Goal: Task Accomplishment & Management: Manage account settings

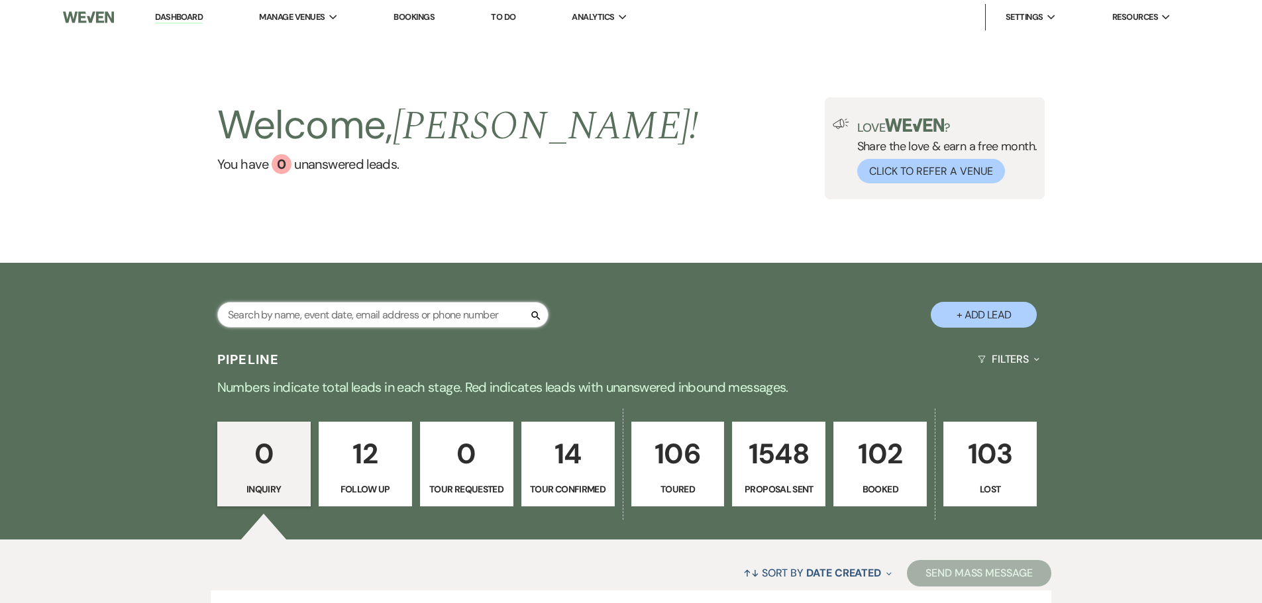
click at [423, 322] on input "text" at bounding box center [382, 315] width 331 height 26
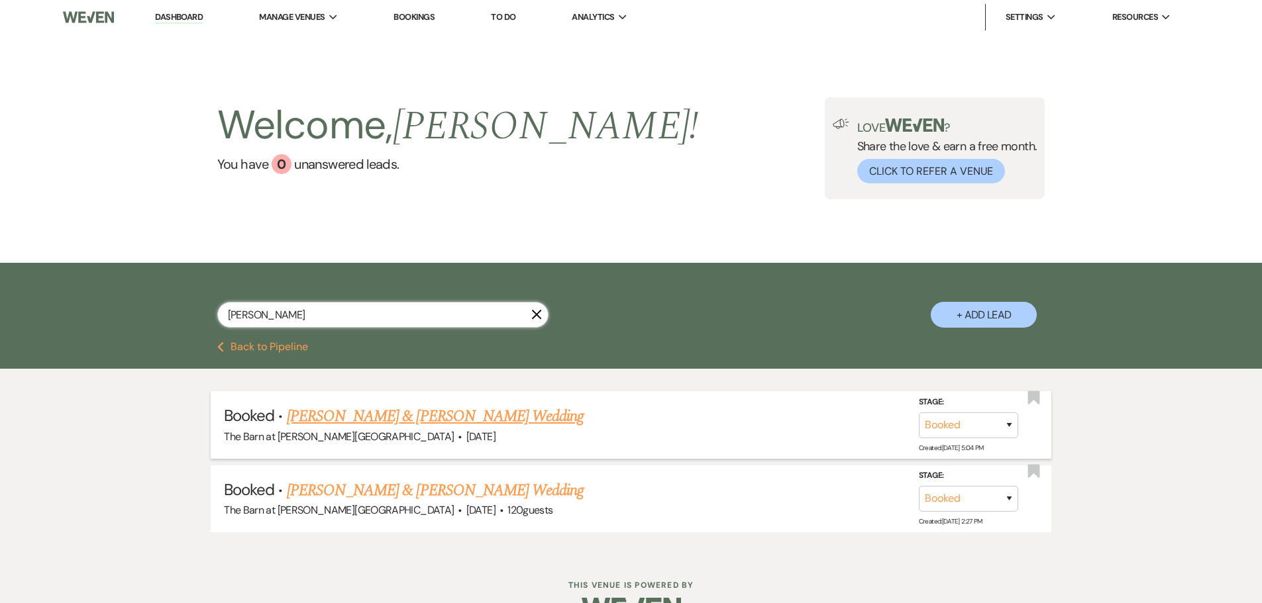
type input "[PERSON_NAME]"
click at [396, 421] on link "[PERSON_NAME] & [PERSON_NAME] Wedding" at bounding box center [435, 417] width 297 height 24
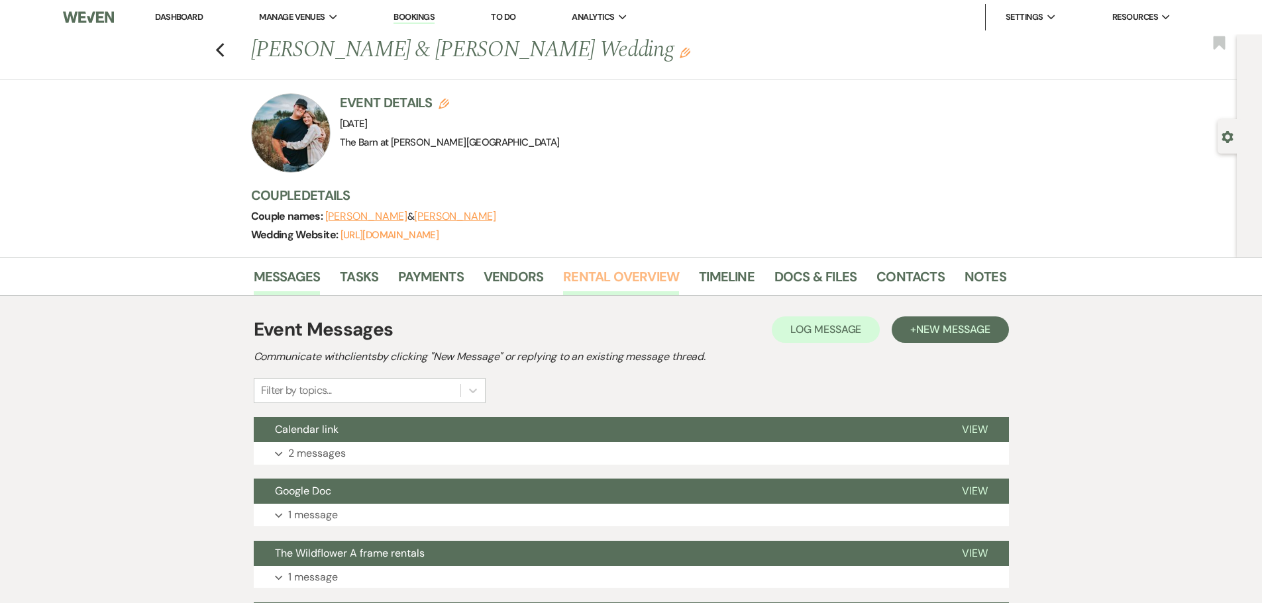
click at [619, 293] on link "Rental Overview" at bounding box center [621, 280] width 116 height 29
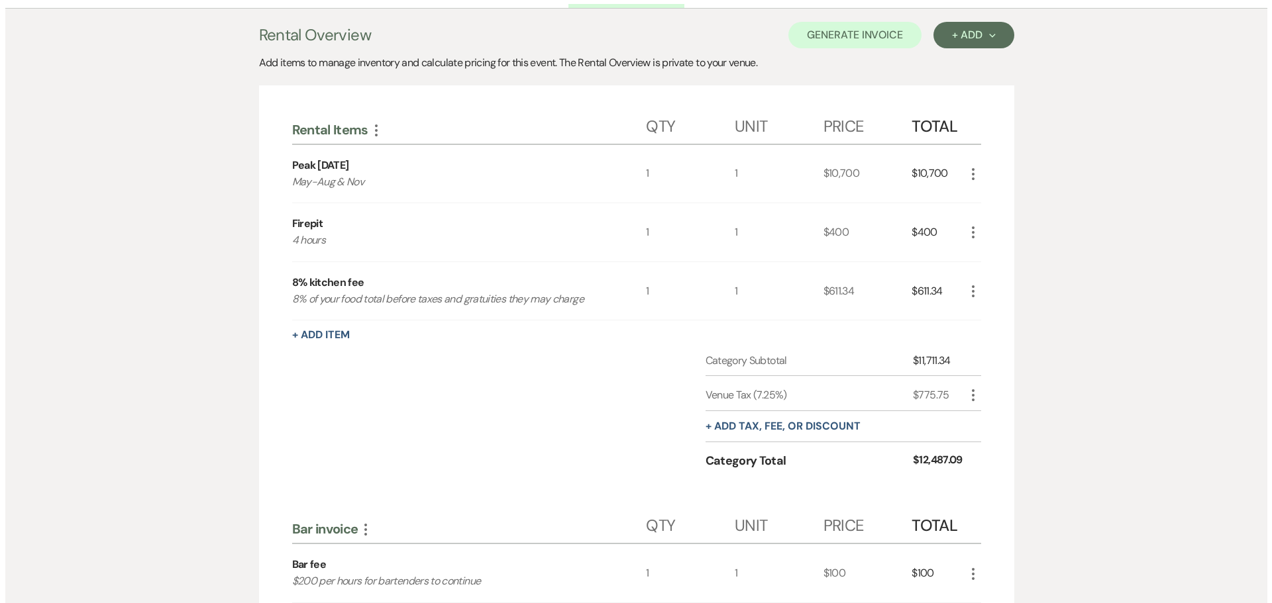
scroll to position [464, 0]
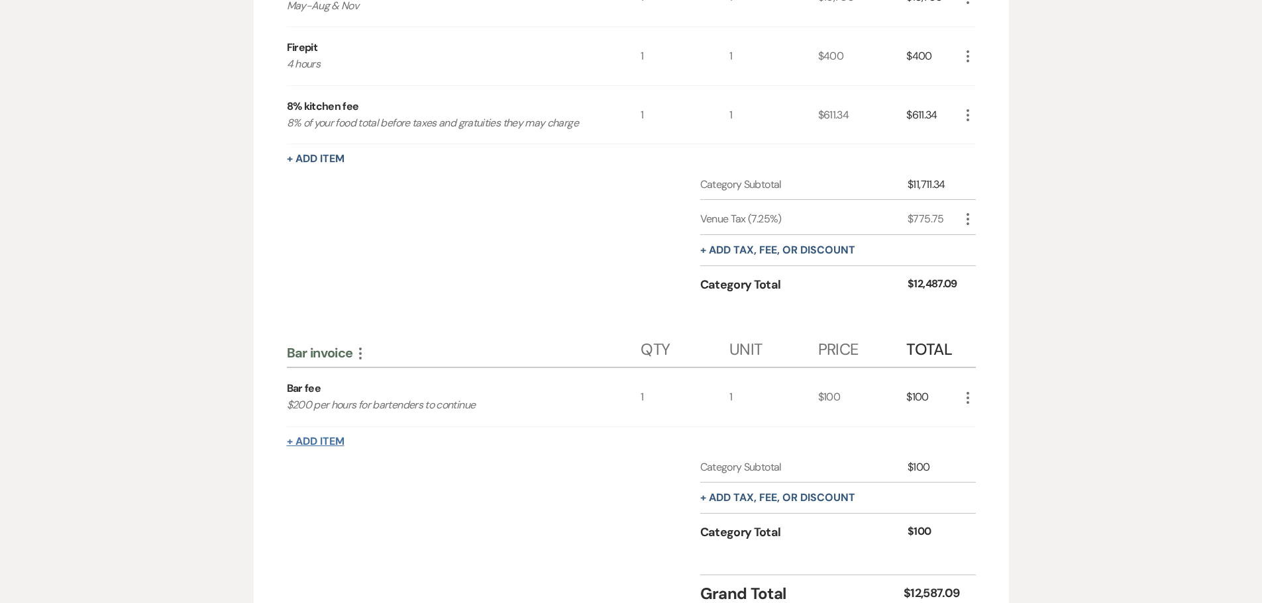
click at [330, 441] on button "+ Add Item" at bounding box center [316, 442] width 58 height 11
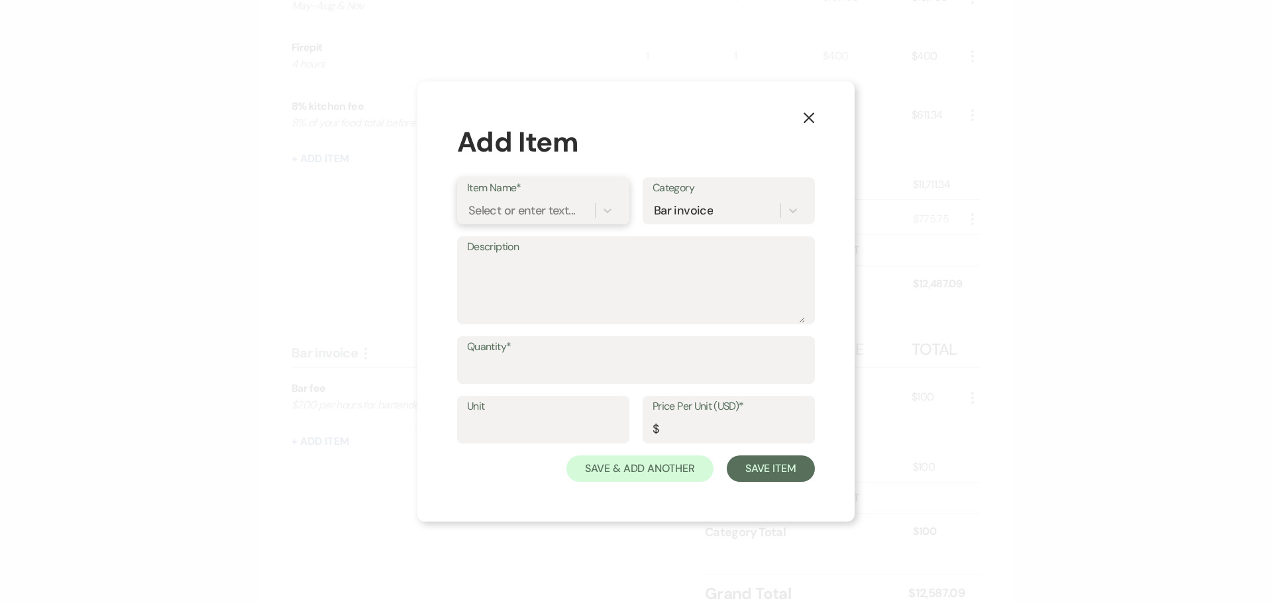
click at [579, 213] on div "Select or enter text..." at bounding box center [531, 210] width 128 height 23
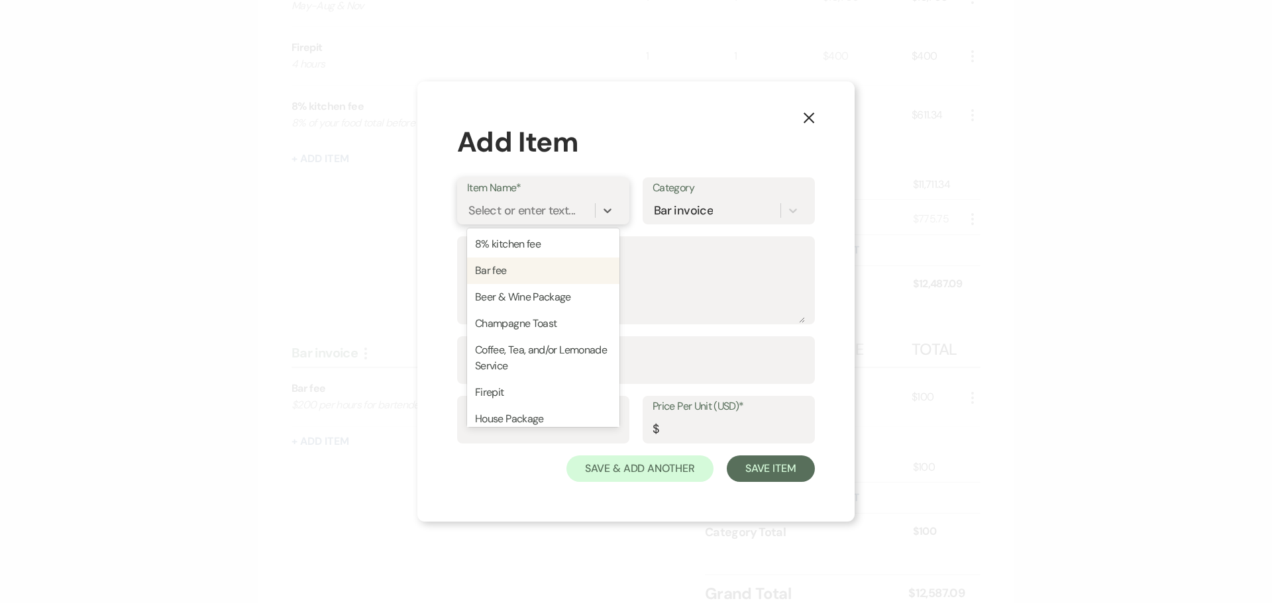
click at [547, 266] on div "Bar fee" at bounding box center [543, 271] width 152 height 26
type textarea "$200 per hours for bartenders to continue"
type input "1"
type input "200"
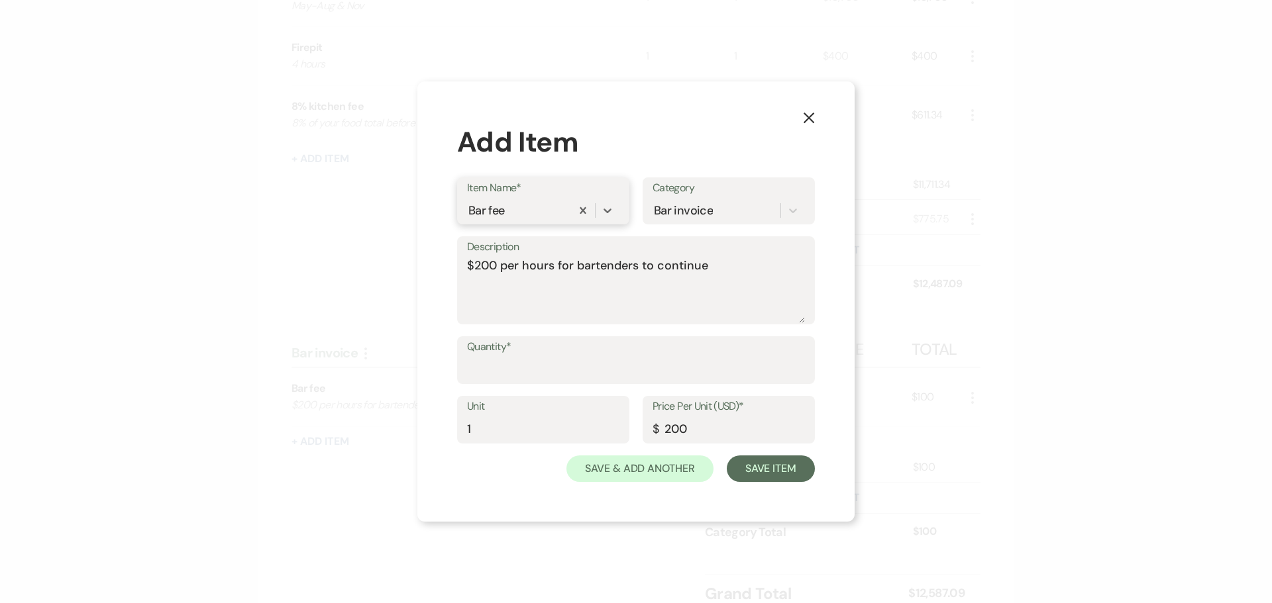
click at [523, 203] on div "Bar fee" at bounding box center [519, 210] width 104 height 23
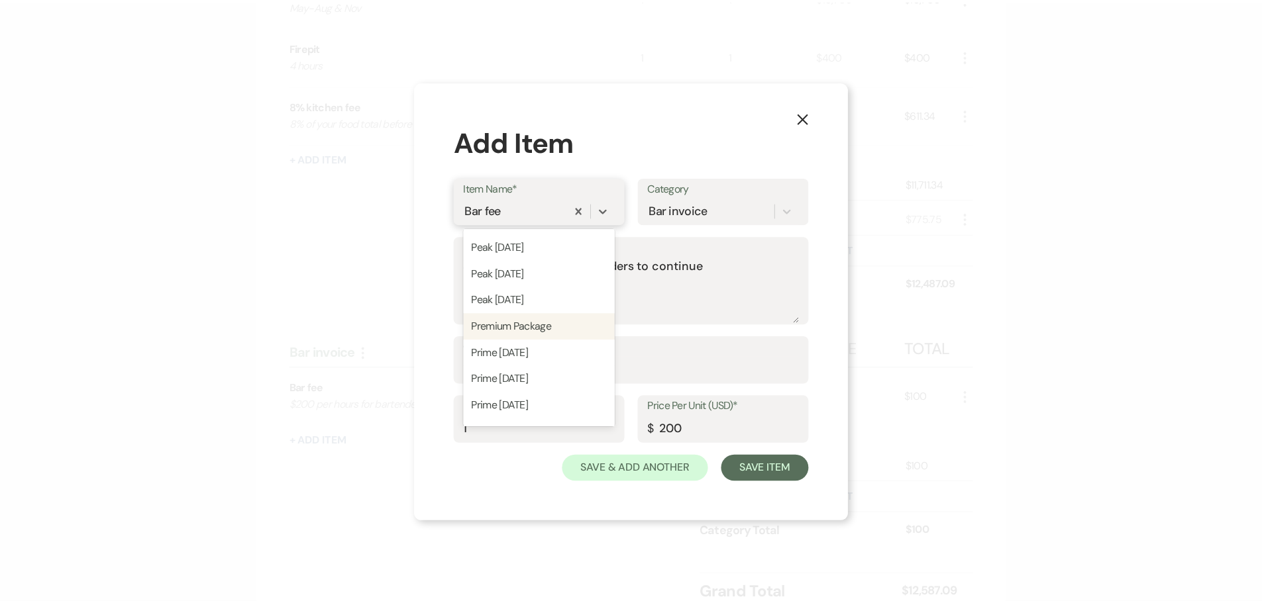
scroll to position [405, 0]
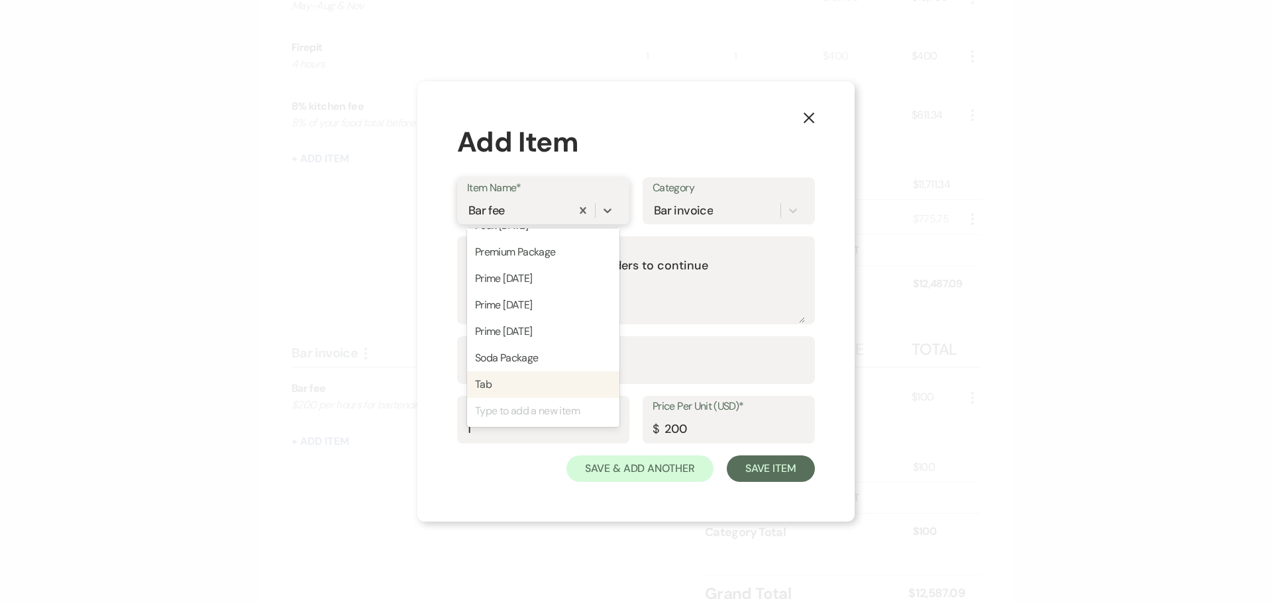
click at [514, 389] on div "Tab" at bounding box center [543, 385] width 152 height 26
type input "0"
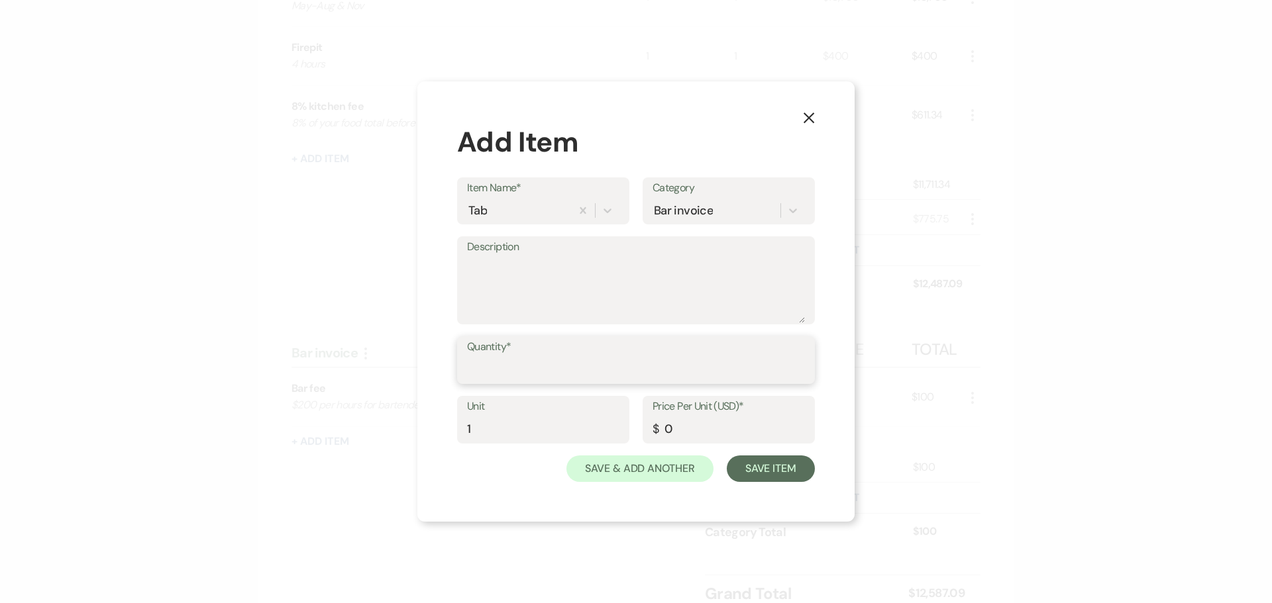
click at [543, 374] on input "Quantity*" at bounding box center [636, 370] width 338 height 26
type input "1"
click at [698, 430] on input "0" at bounding box center [729, 430] width 152 height 26
type input "3923"
click at [795, 480] on button "Save Item" at bounding box center [771, 469] width 88 height 26
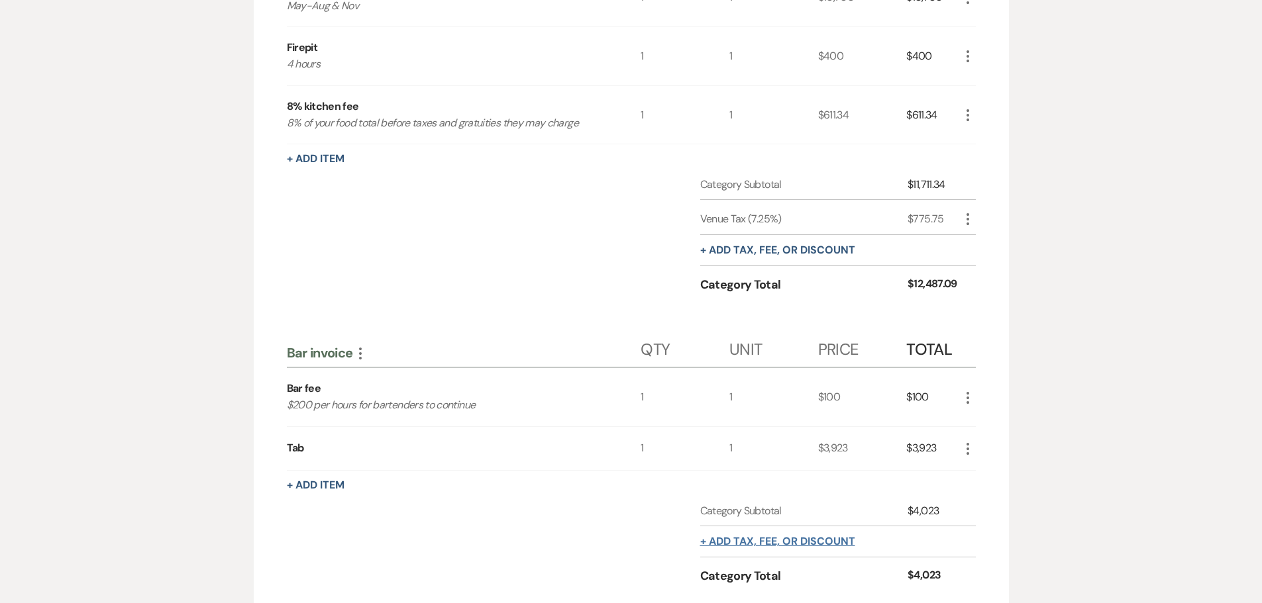
click at [792, 543] on button "+ Add tax, fee, or discount" at bounding box center [777, 542] width 155 height 11
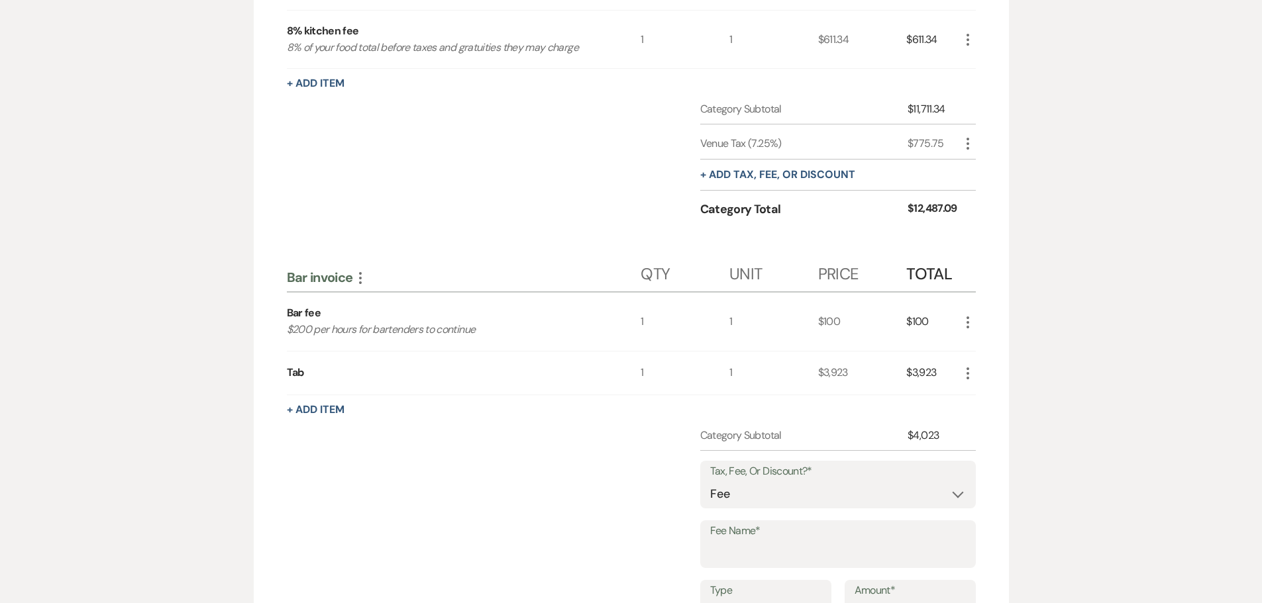
scroll to position [596, 0]
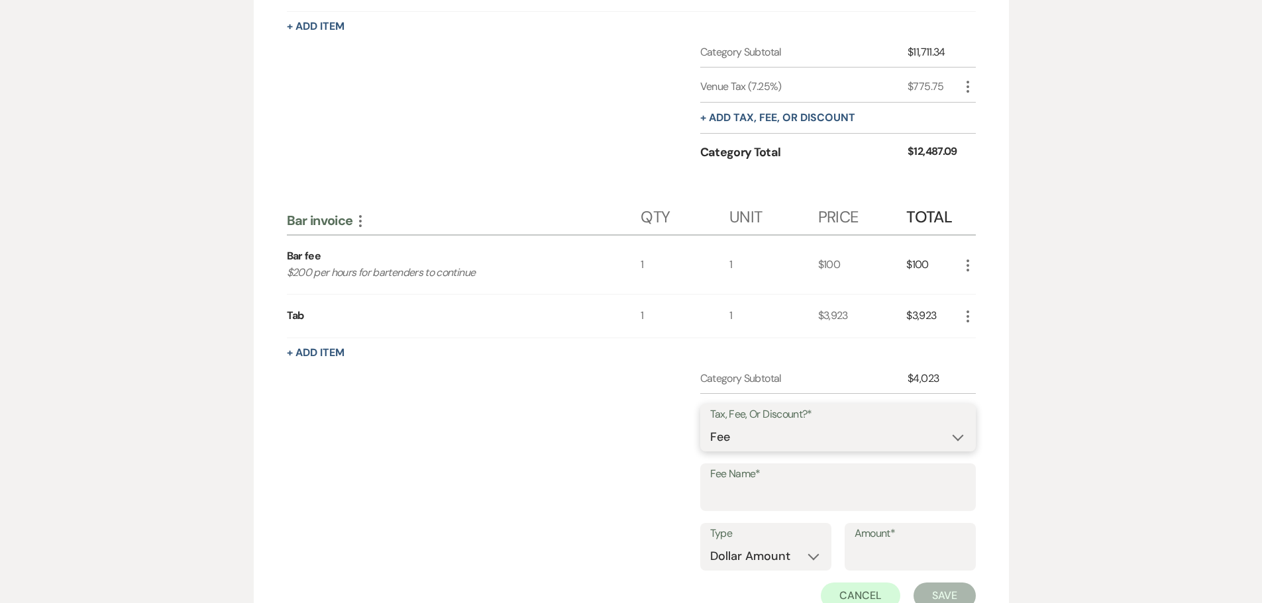
click at [751, 437] on select "Fee Discount Tax" at bounding box center [838, 438] width 256 height 26
select select "3"
click at [710, 425] on select "Fee Discount Tax" at bounding box center [838, 438] width 256 height 26
click at [742, 494] on input "Fee Name*" at bounding box center [838, 497] width 256 height 26
type input "Bar Tax"
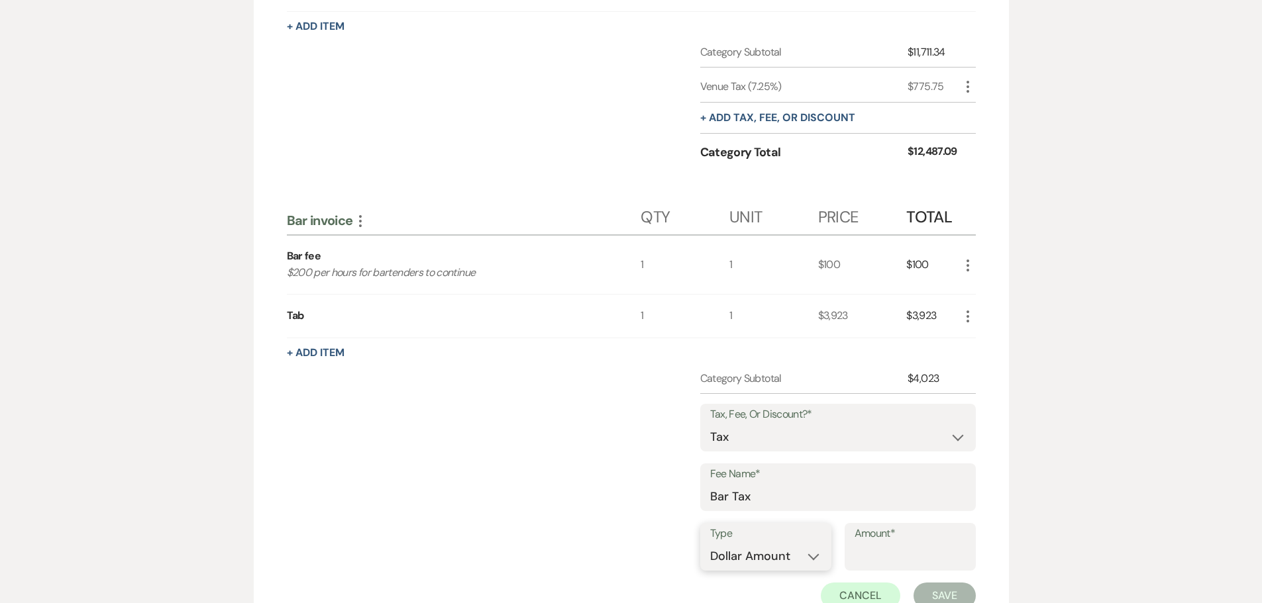
click at [756, 562] on select "Dollar Amount Percentage" at bounding box center [765, 557] width 111 height 26
select select "false"
click at [710, 544] on select "Dollar Amount Percentage" at bounding box center [765, 557] width 111 height 26
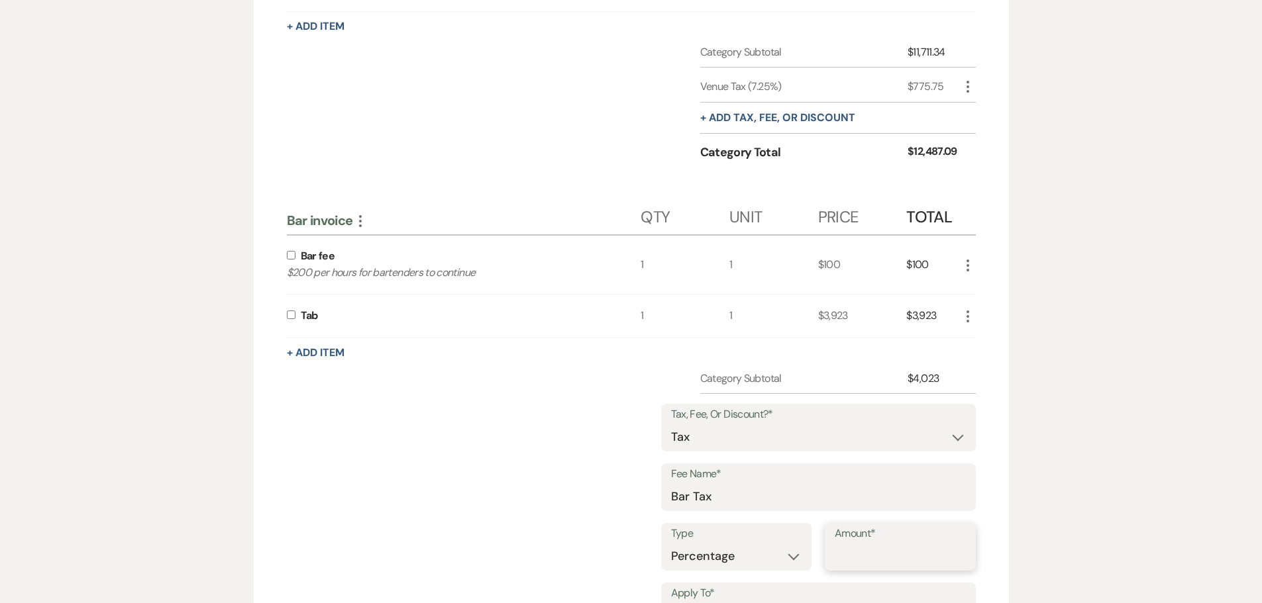
click at [894, 563] on input "Amount*" at bounding box center [900, 557] width 131 height 26
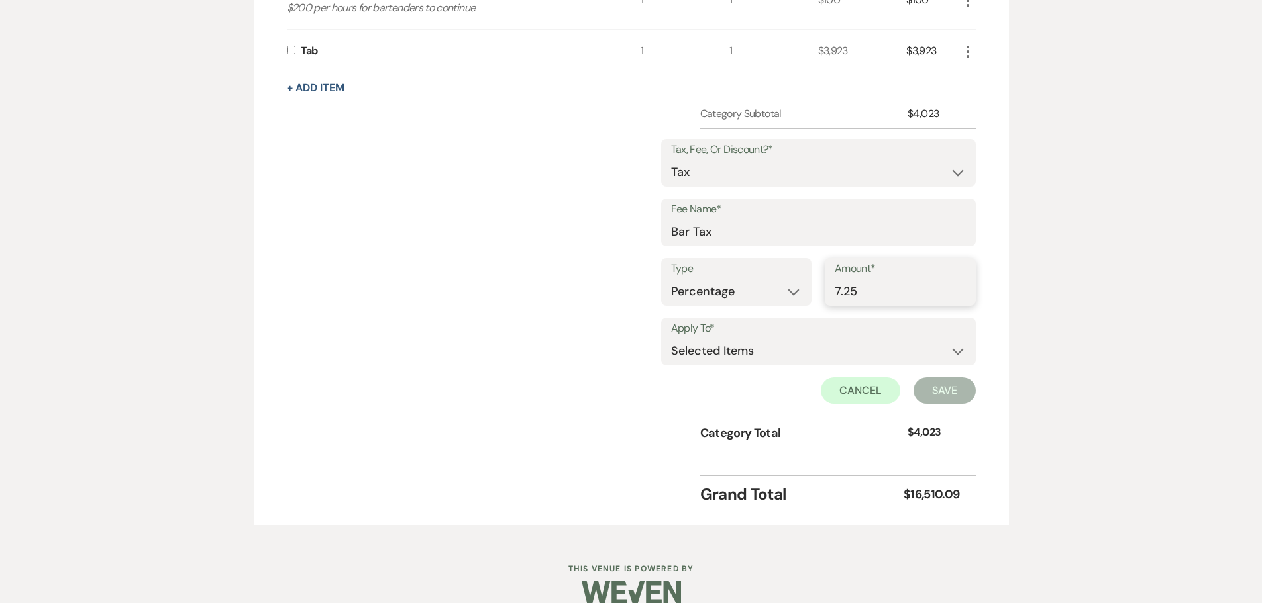
scroll to position [795, 0]
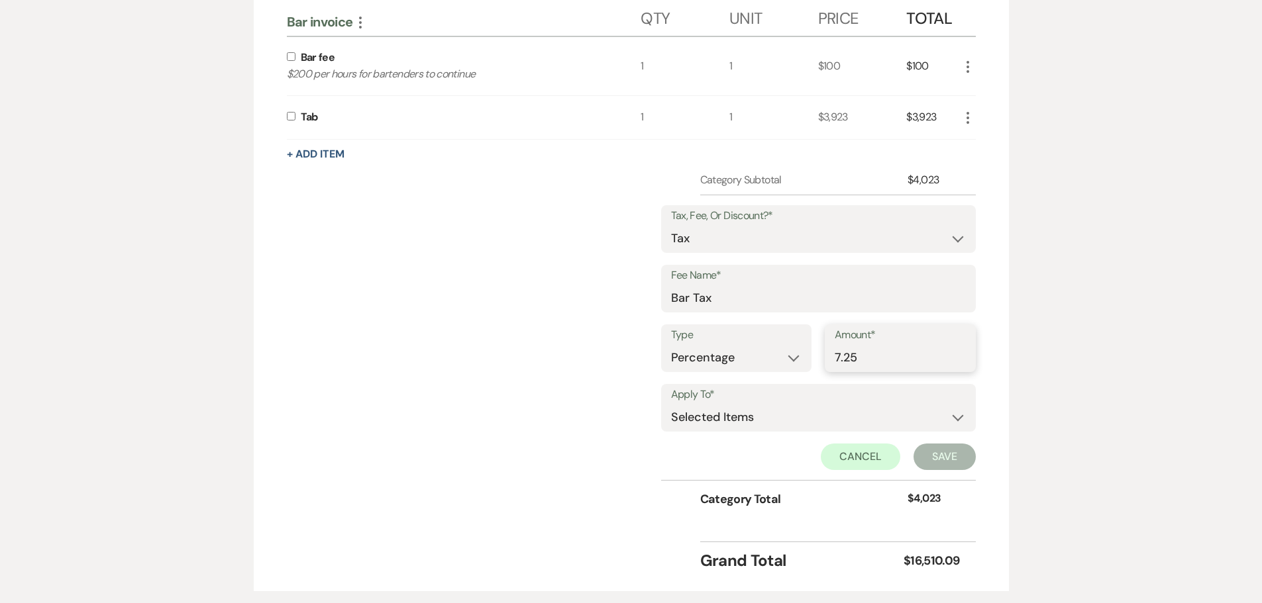
type input "7.25"
click at [289, 119] on input "checkbox" at bounding box center [291, 116] width 9 height 9
checkbox input "true"
click at [950, 458] on button "Save" at bounding box center [945, 457] width 62 height 26
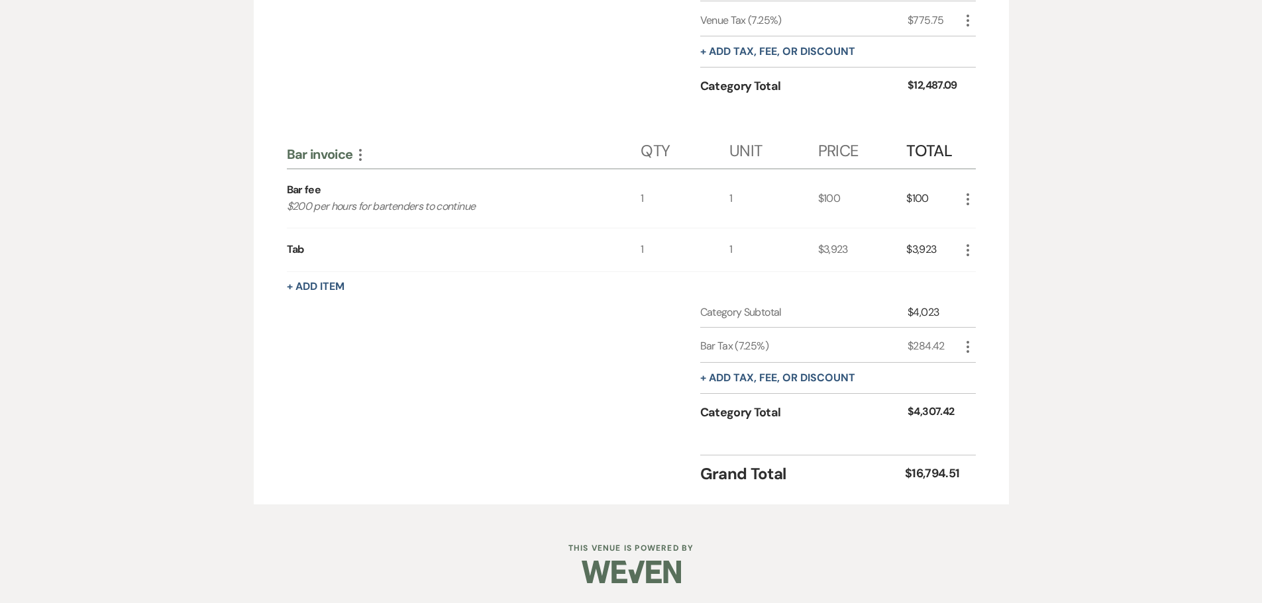
scroll to position [662, 0]
click at [761, 377] on button "+ Add tax, fee, or discount" at bounding box center [777, 378] width 155 height 11
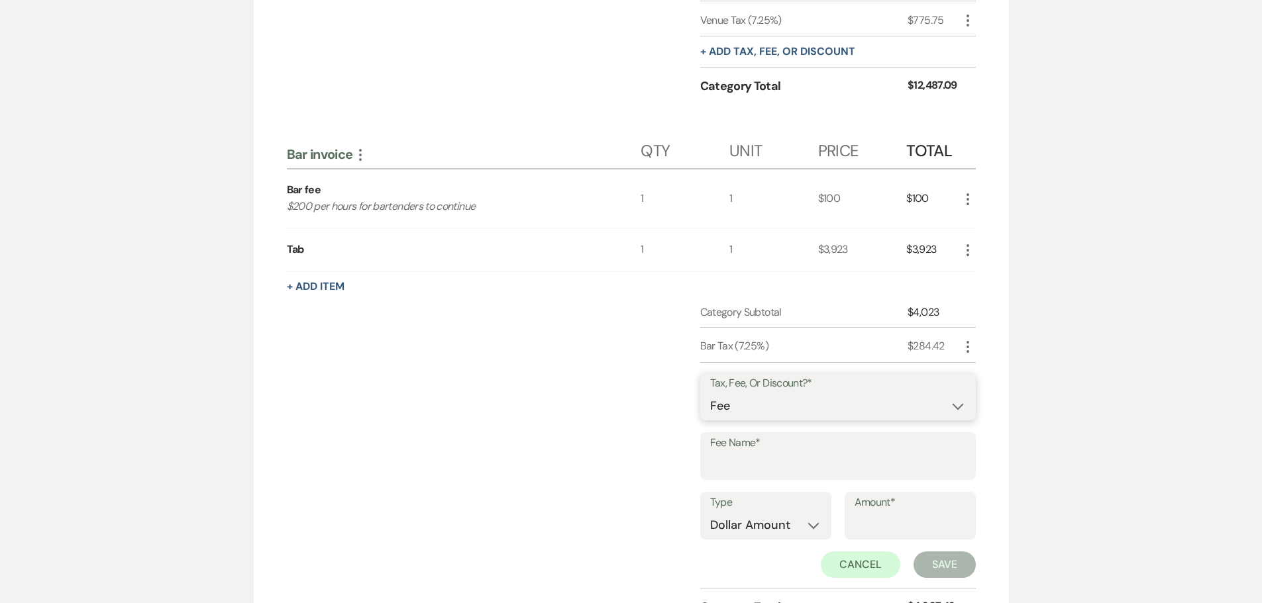
drag, startPoint x: 721, startPoint y: 398, endPoint x: 721, endPoint y: 406, distance: 8.0
click at [721, 398] on select "Fee Discount Tax" at bounding box center [838, 406] width 256 height 26
click at [710, 393] on select "Fee Discount Tax" at bounding box center [838, 406] width 256 height 26
click at [723, 472] on input "Fee Name*" at bounding box center [838, 466] width 256 height 26
type input "Gratuity"
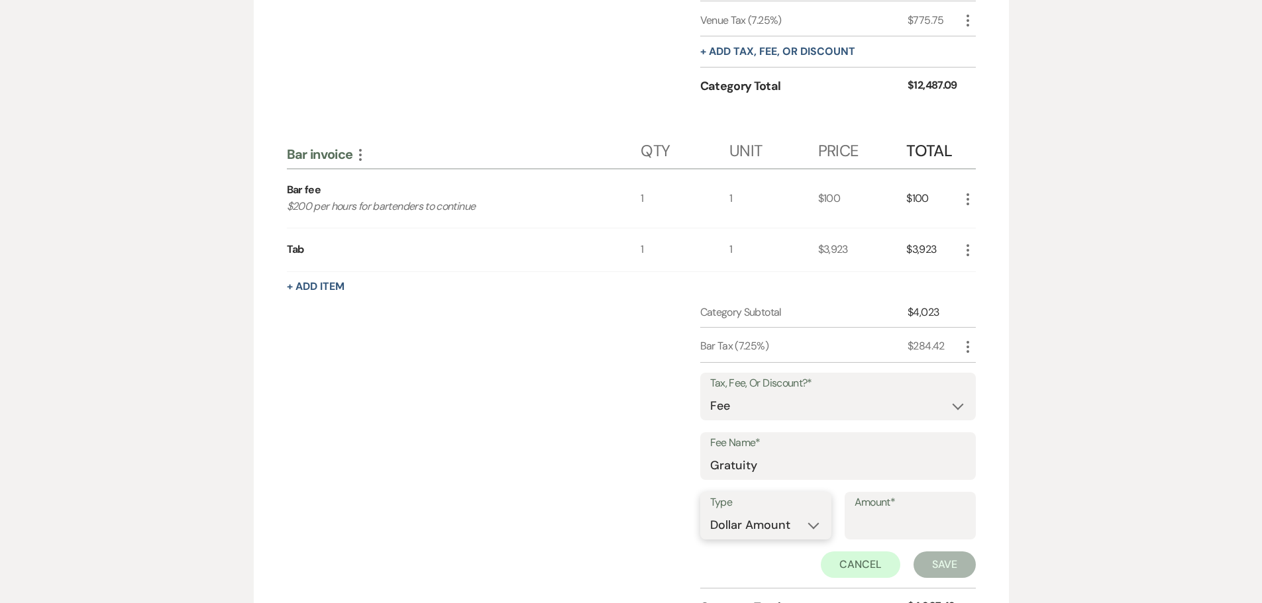
click at [749, 527] on select "Dollar Amount Percentage" at bounding box center [765, 526] width 111 height 26
select select "false"
click at [710, 513] on select "Dollar Amount Percentage" at bounding box center [765, 526] width 111 height 26
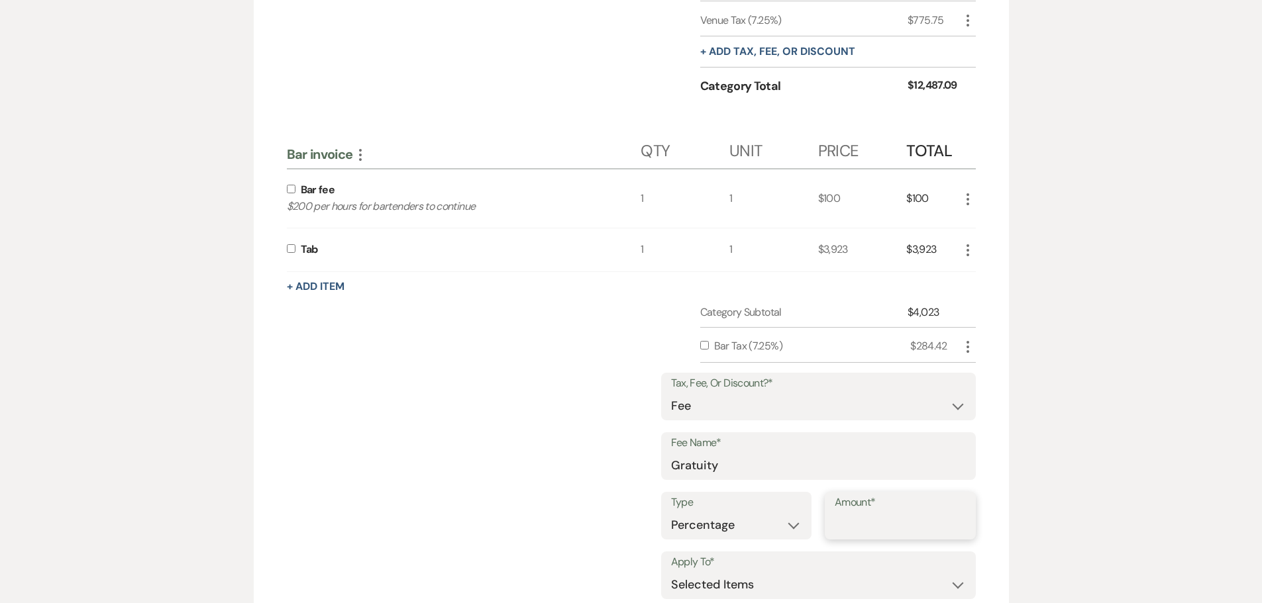
click at [861, 517] on input "Amount*" at bounding box center [900, 526] width 131 height 26
type input "3"
type input "20"
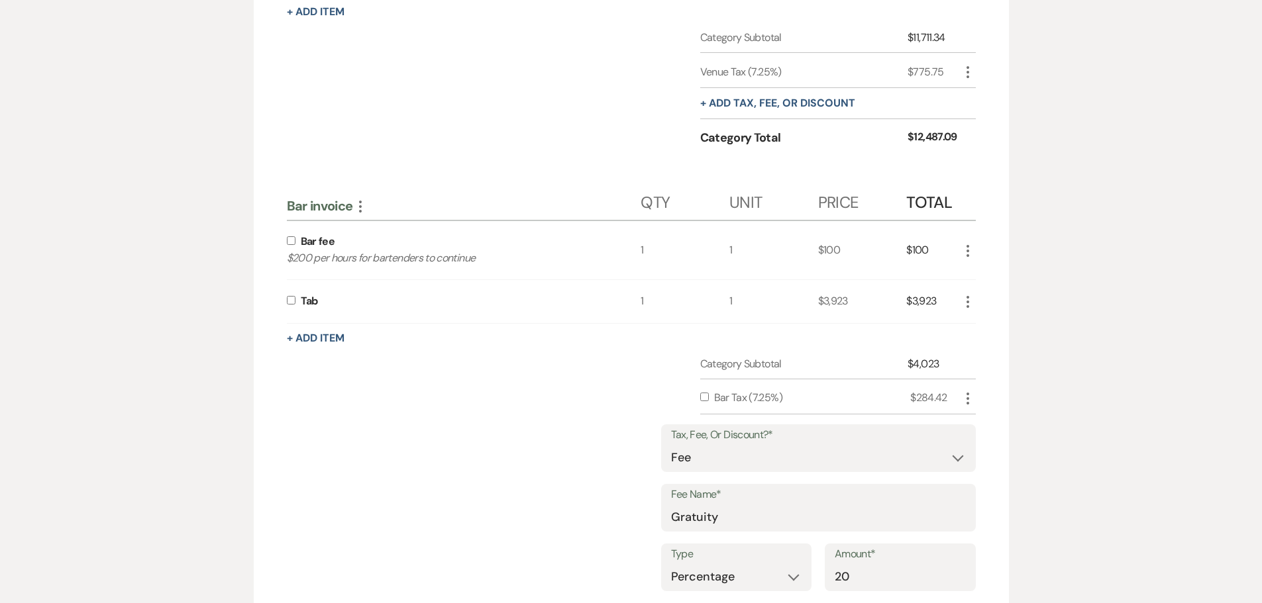
scroll to position [596, 0]
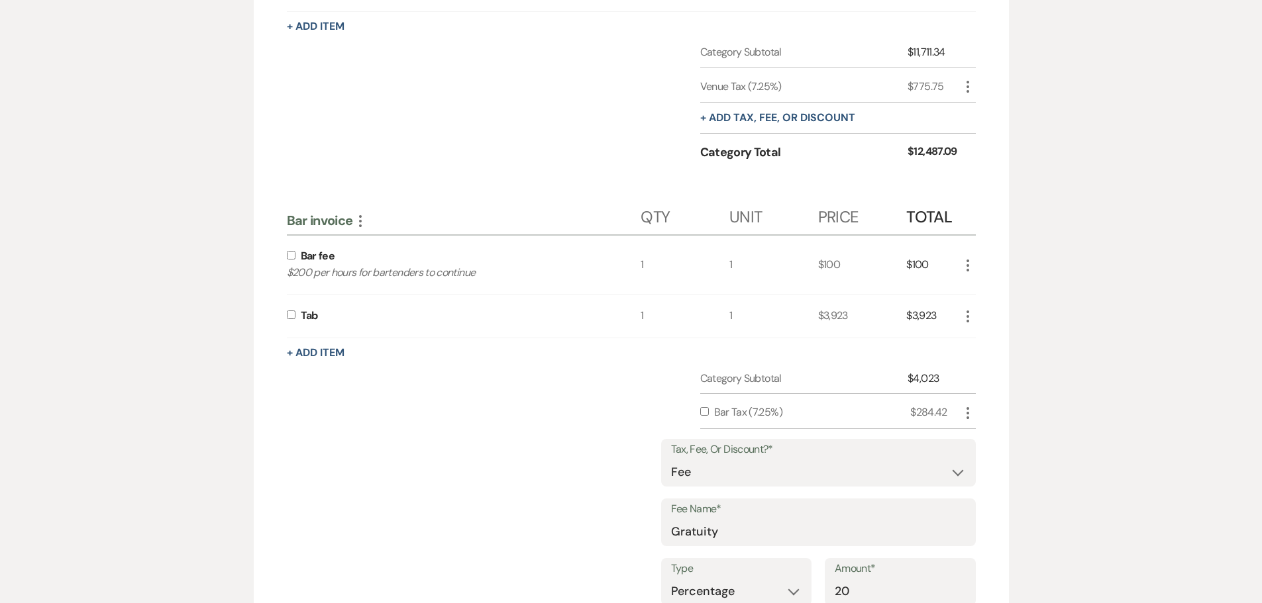
click at [295, 309] on div "Tab" at bounding box center [464, 316] width 354 height 43
click at [291, 316] on input "checkbox" at bounding box center [291, 315] width 9 height 9
checkbox input "true"
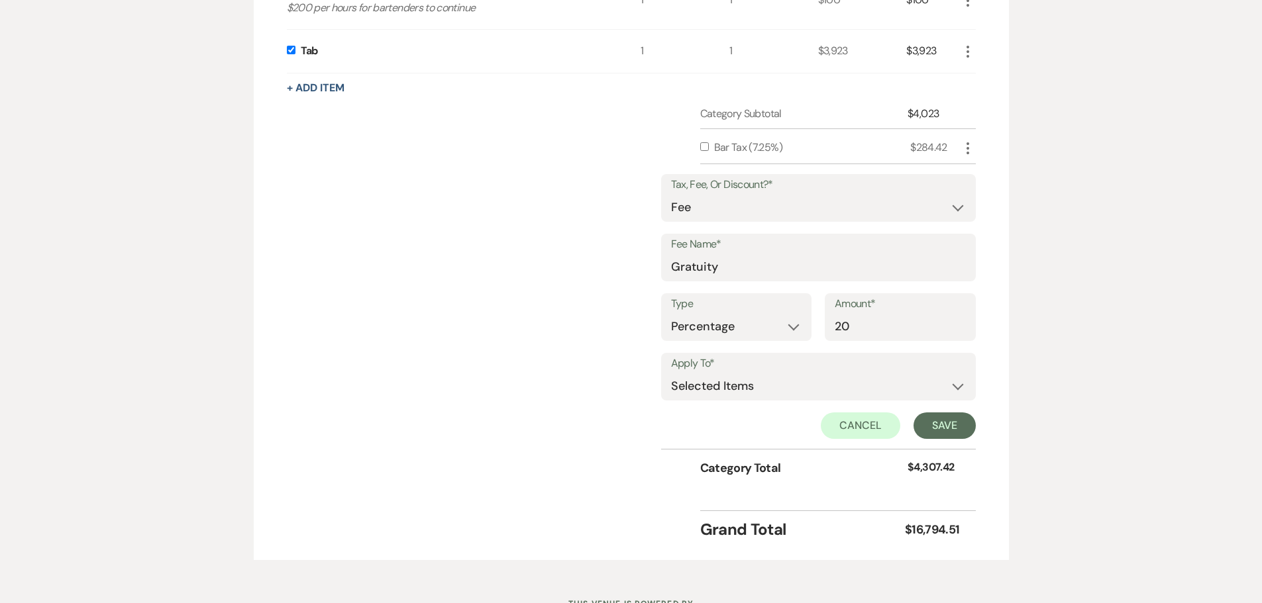
scroll to position [795, 0]
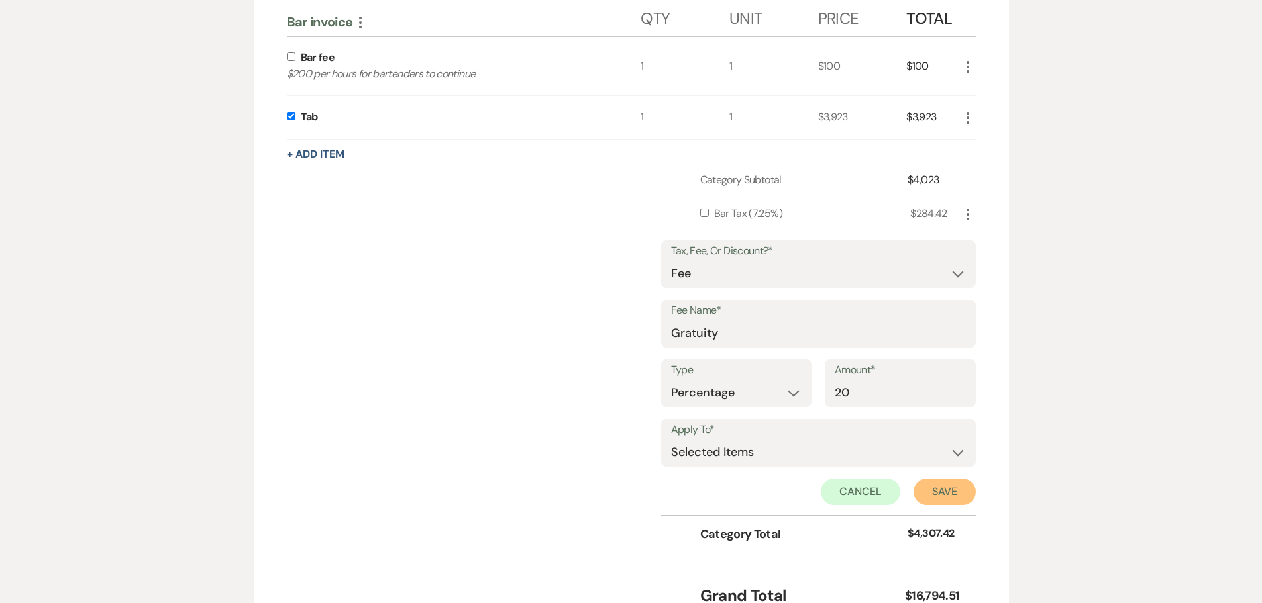
click at [943, 498] on button "Save" at bounding box center [945, 492] width 62 height 26
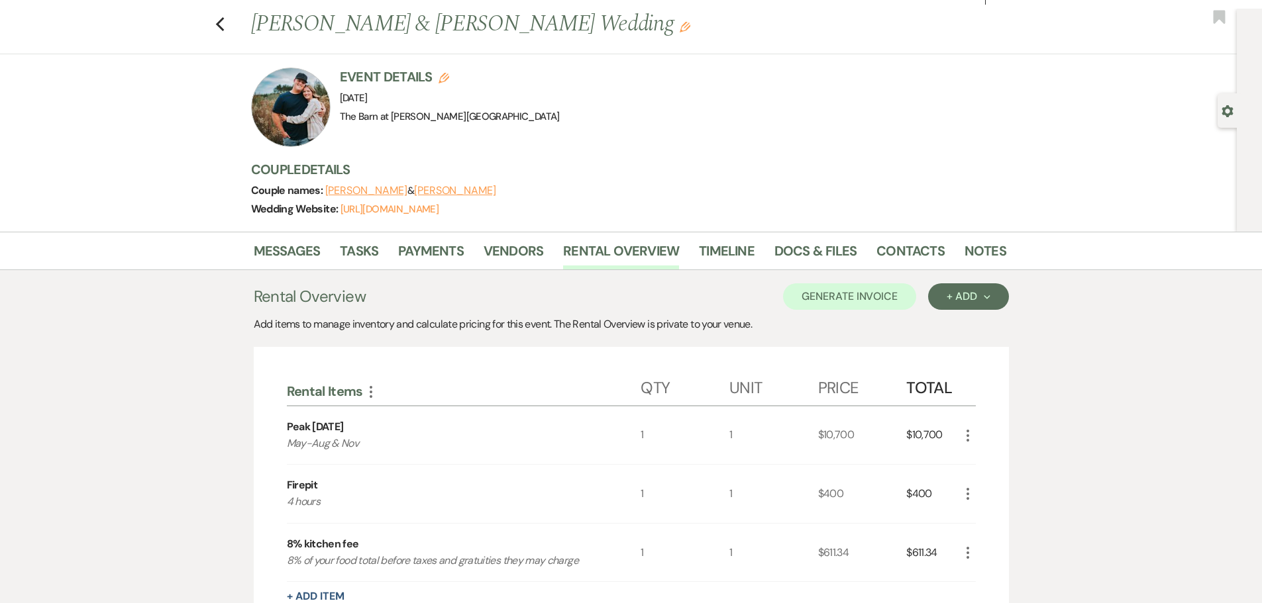
scroll to position [0, 0]
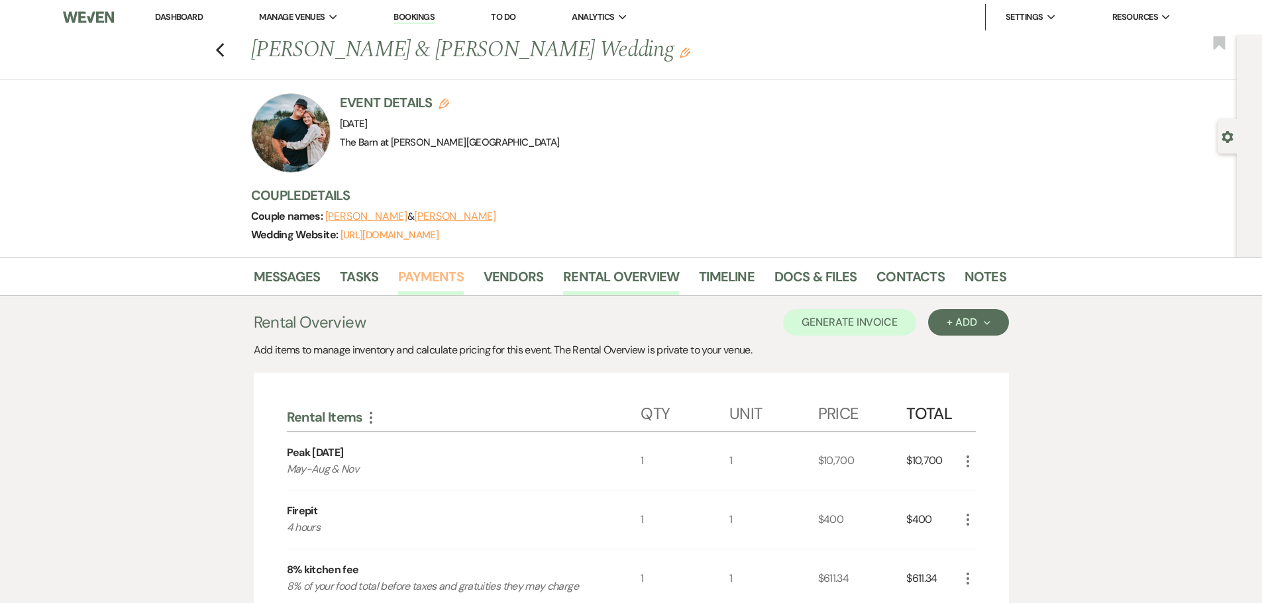
click at [432, 276] on link "Payments" at bounding box center [431, 280] width 66 height 29
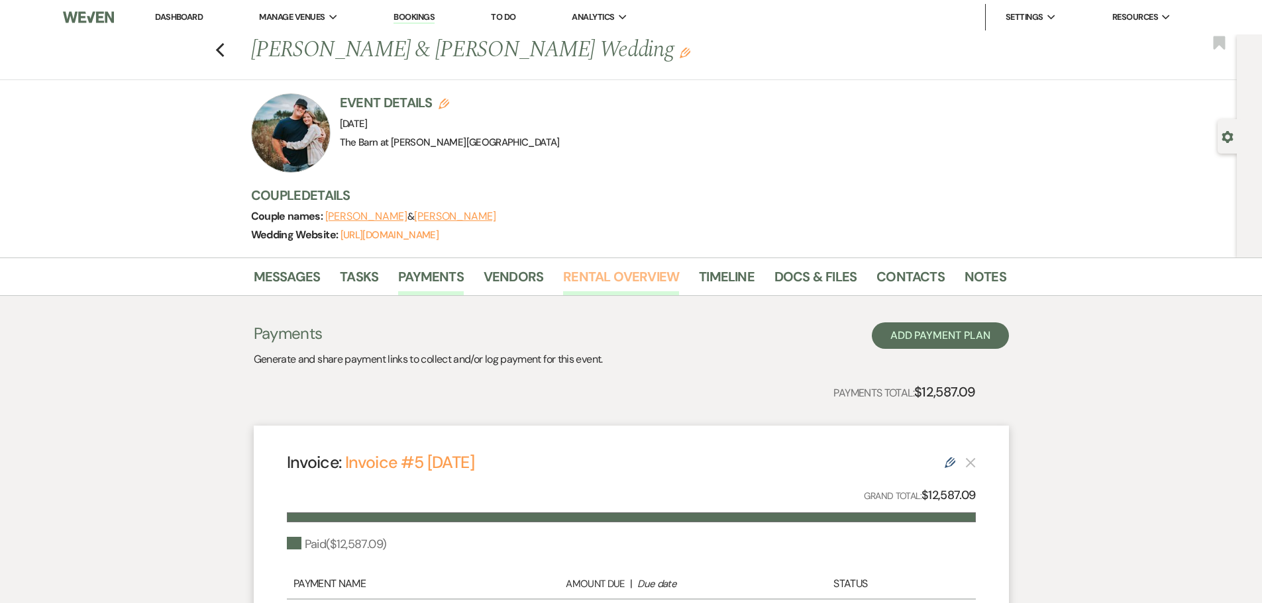
click at [617, 282] on link "Rental Overview" at bounding box center [621, 280] width 116 height 29
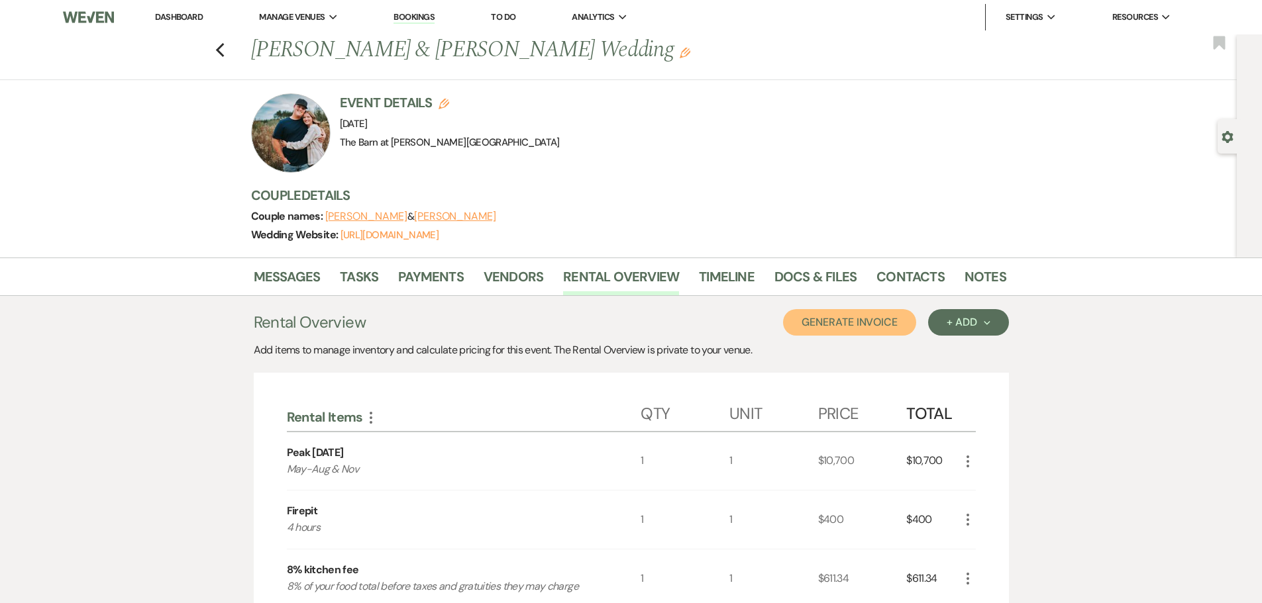
click at [875, 333] on button "Generate Invoice" at bounding box center [849, 322] width 133 height 26
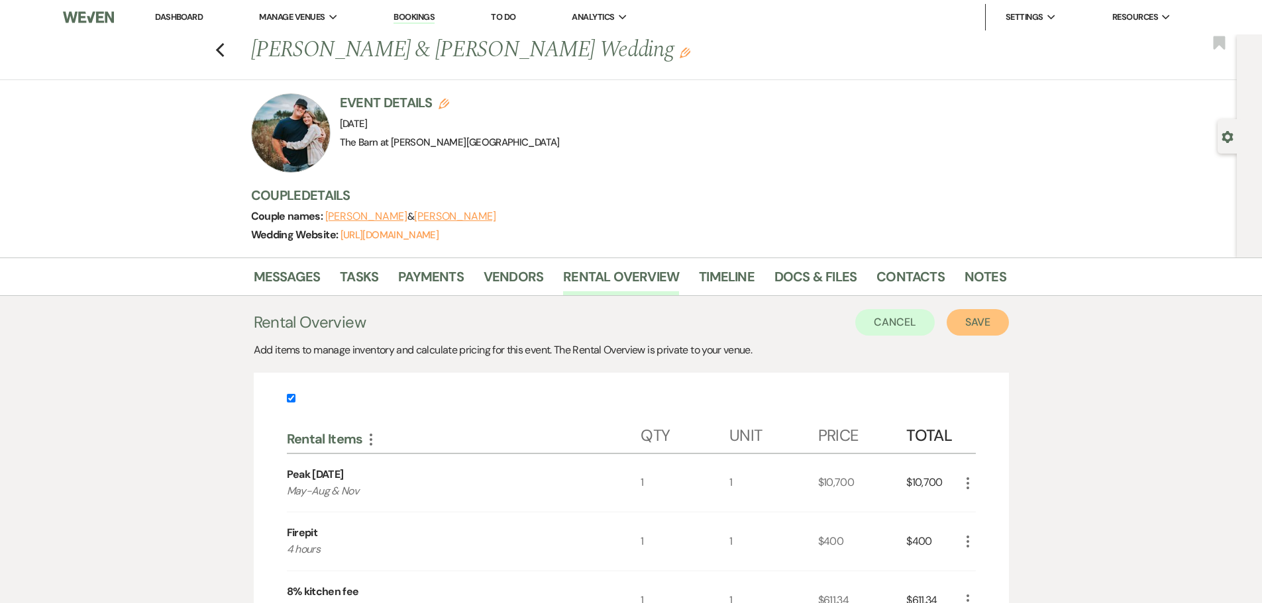
click at [966, 314] on button "Save" at bounding box center [978, 322] width 62 height 26
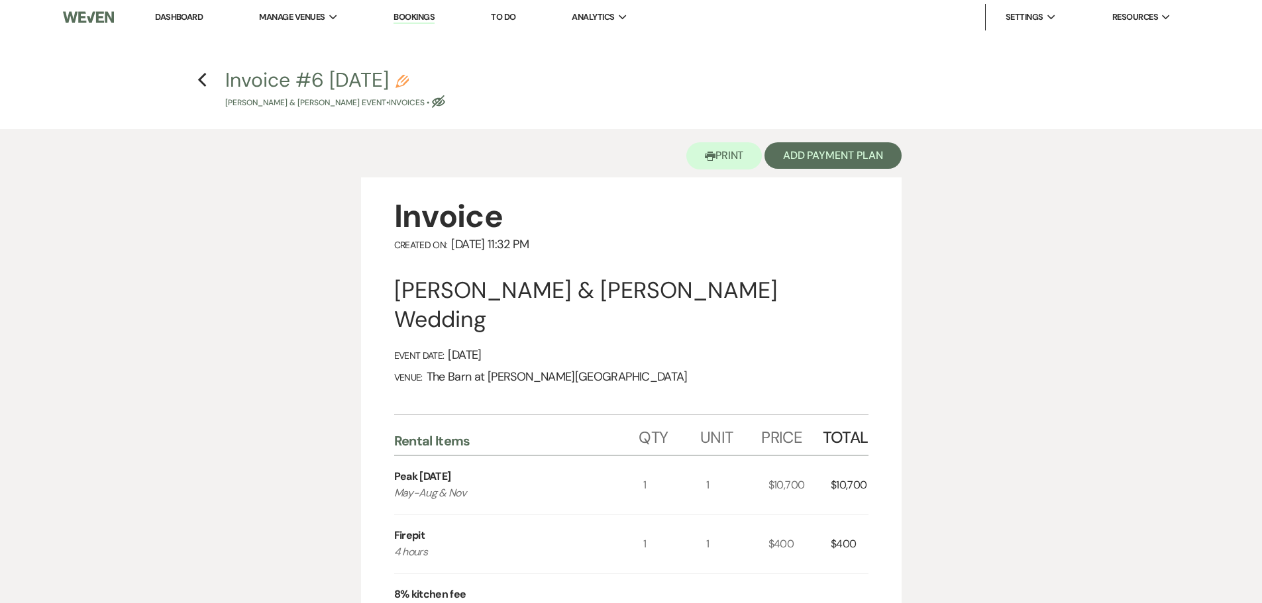
click at [445, 105] on use "button" at bounding box center [438, 101] width 13 height 13
select select "22"
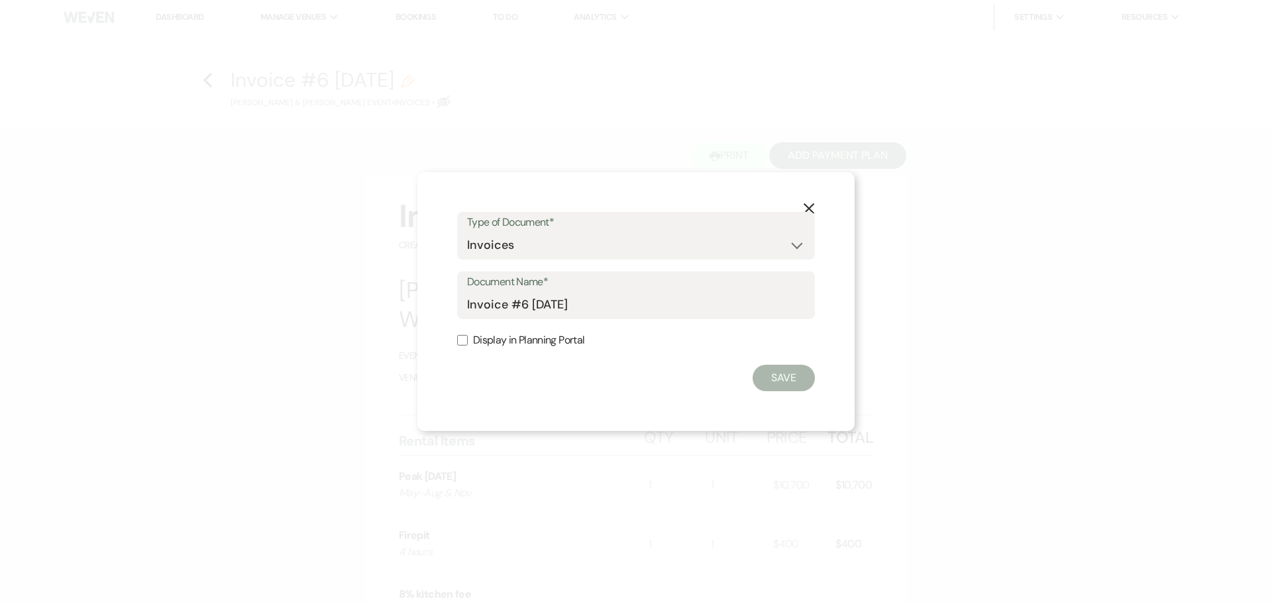
click at [470, 339] on label "Display in Planning Portal" at bounding box center [636, 340] width 358 height 19
click at [468, 339] on input "Display in Planning Portal" at bounding box center [462, 340] width 11 height 11
checkbox input "true"
click at [804, 382] on button "Save" at bounding box center [784, 378] width 62 height 26
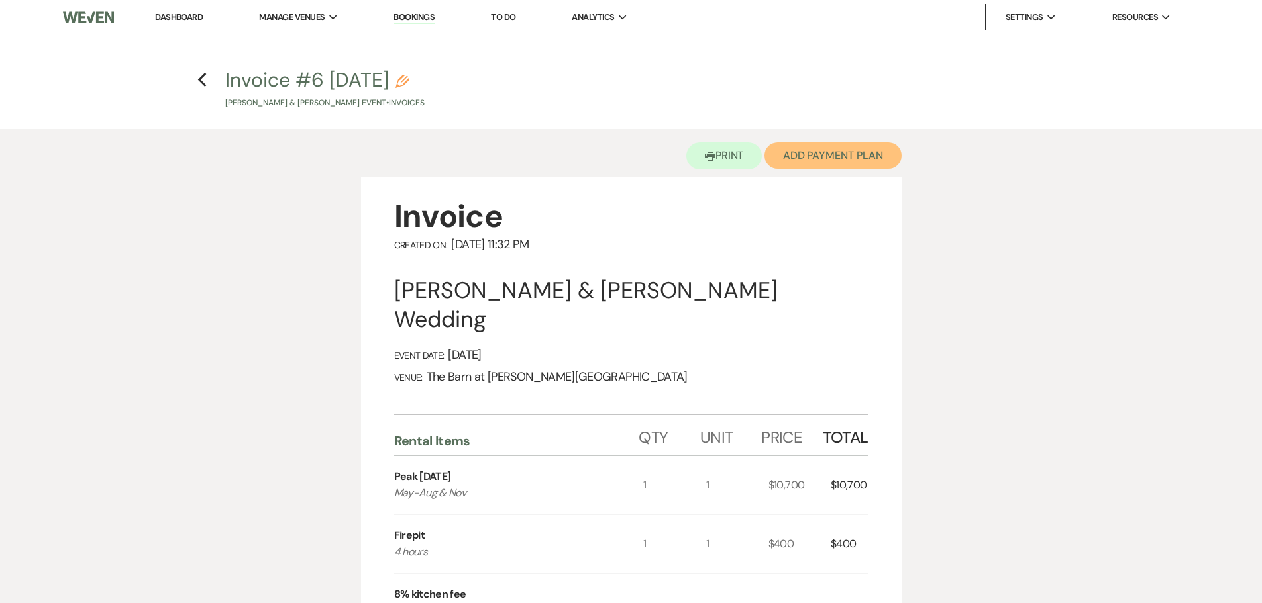
click at [823, 149] on button "Add Payment Plan" at bounding box center [832, 155] width 137 height 26
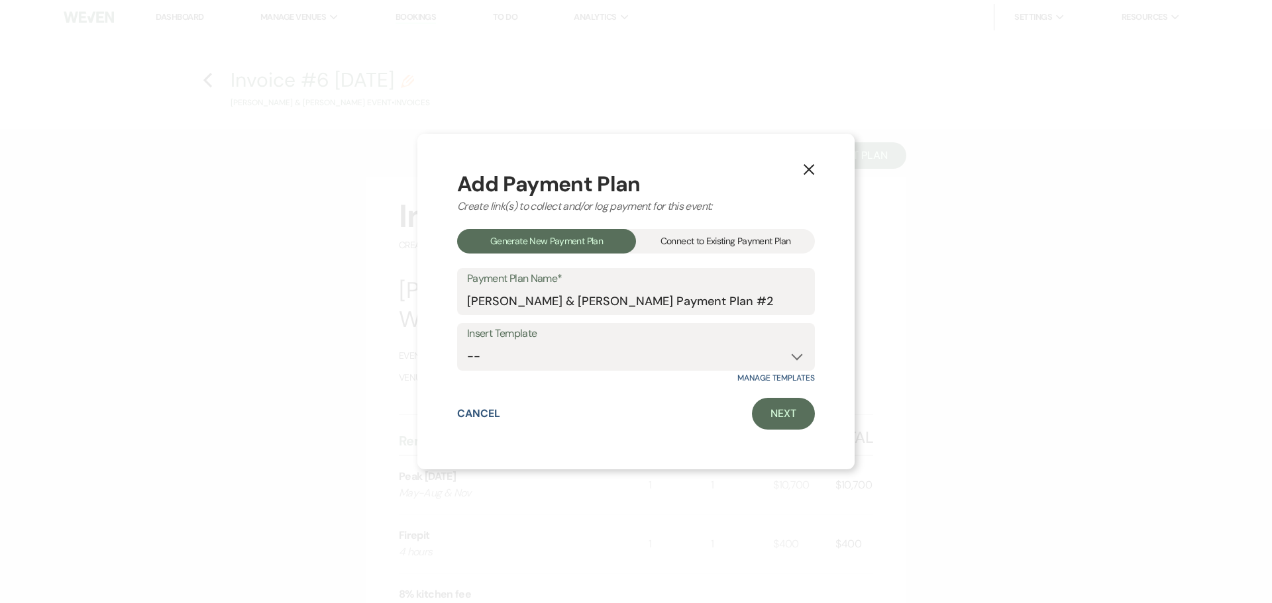
click at [696, 236] on div "Connect to Existing Payment Plan" at bounding box center [725, 241] width 179 height 25
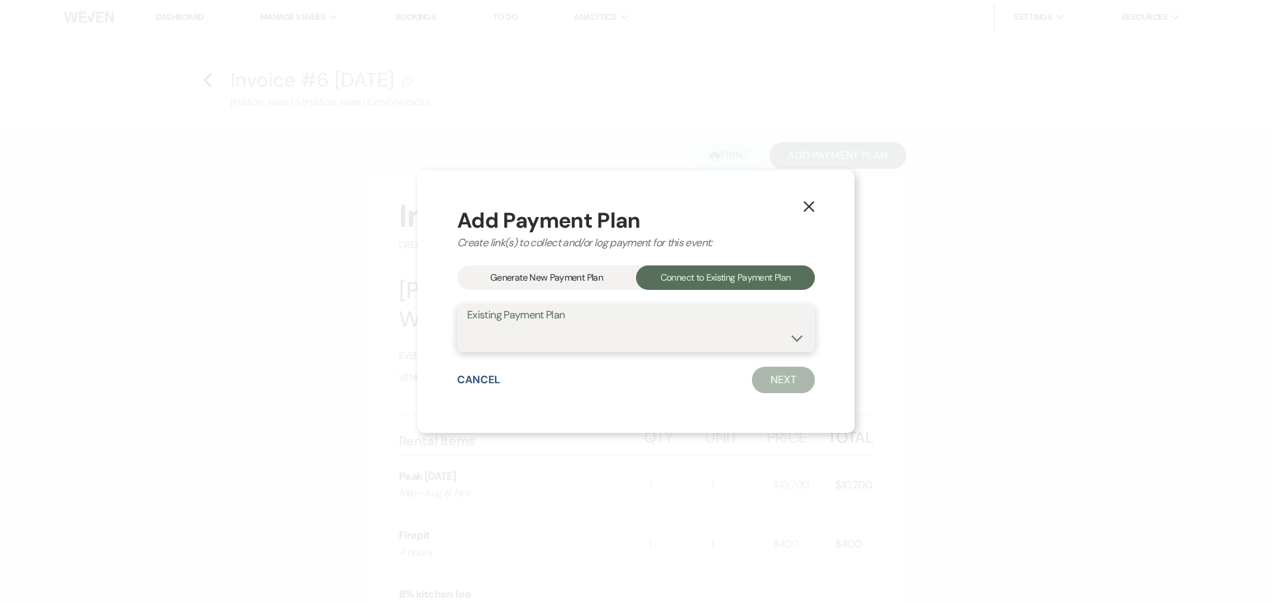
click at [642, 328] on select "[PERSON_NAME] & [PERSON_NAME] Payment Plan #1" at bounding box center [636, 338] width 338 height 26
select select "15037"
click at [467, 325] on select "[PERSON_NAME] & [PERSON_NAME] Payment Plan #1" at bounding box center [636, 338] width 338 height 26
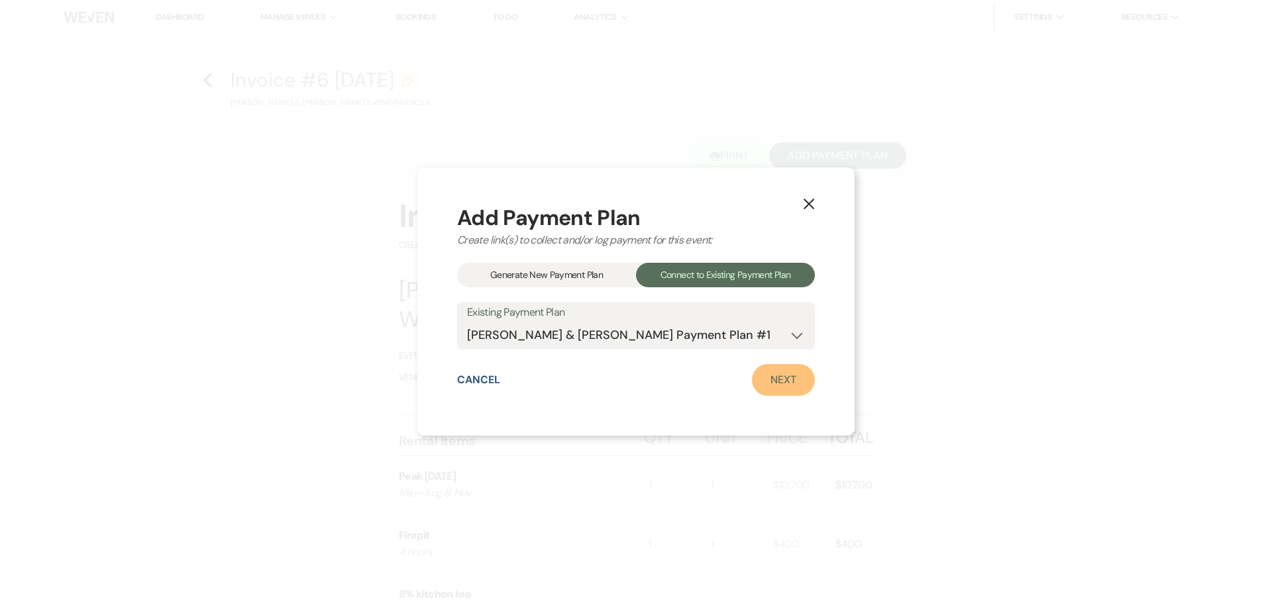
click at [793, 390] on link "Next" at bounding box center [783, 380] width 63 height 32
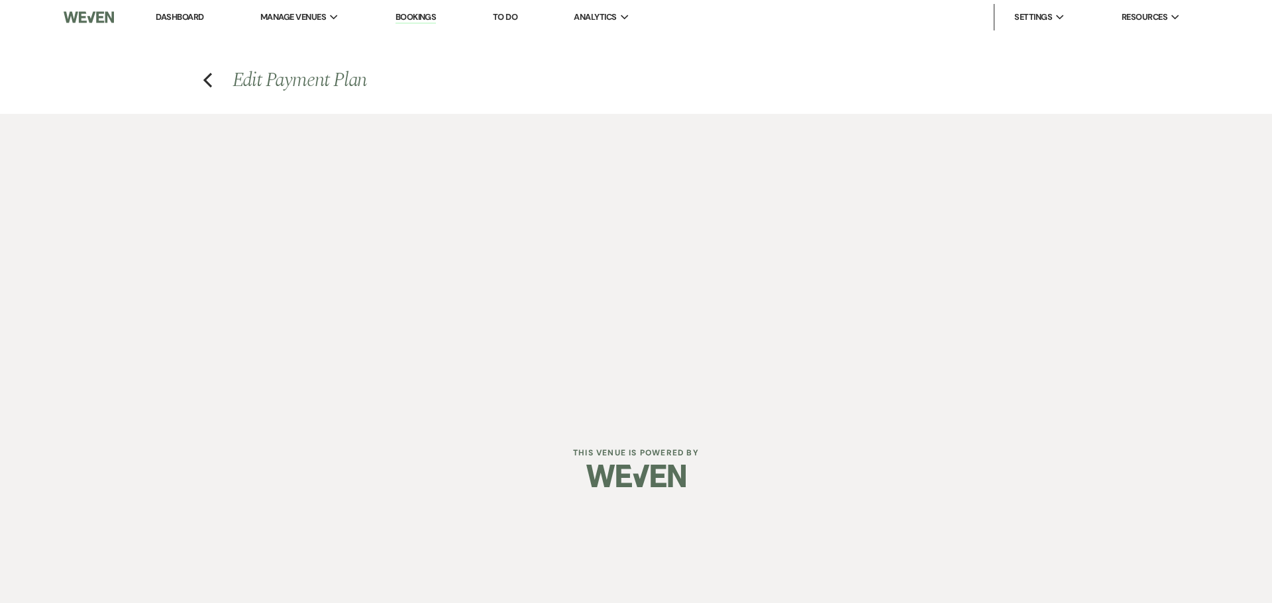
select select "27798"
select select "1"
select select "true"
select select "1"
select select "true"
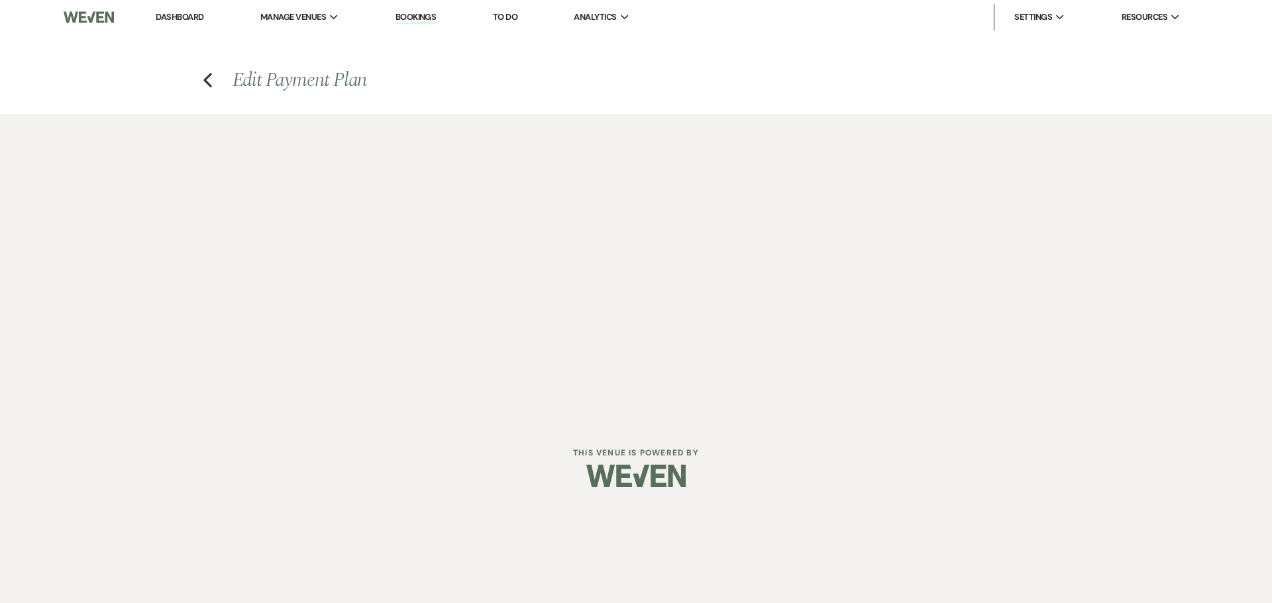
select select "1"
select select "true"
select select "1"
select select "true"
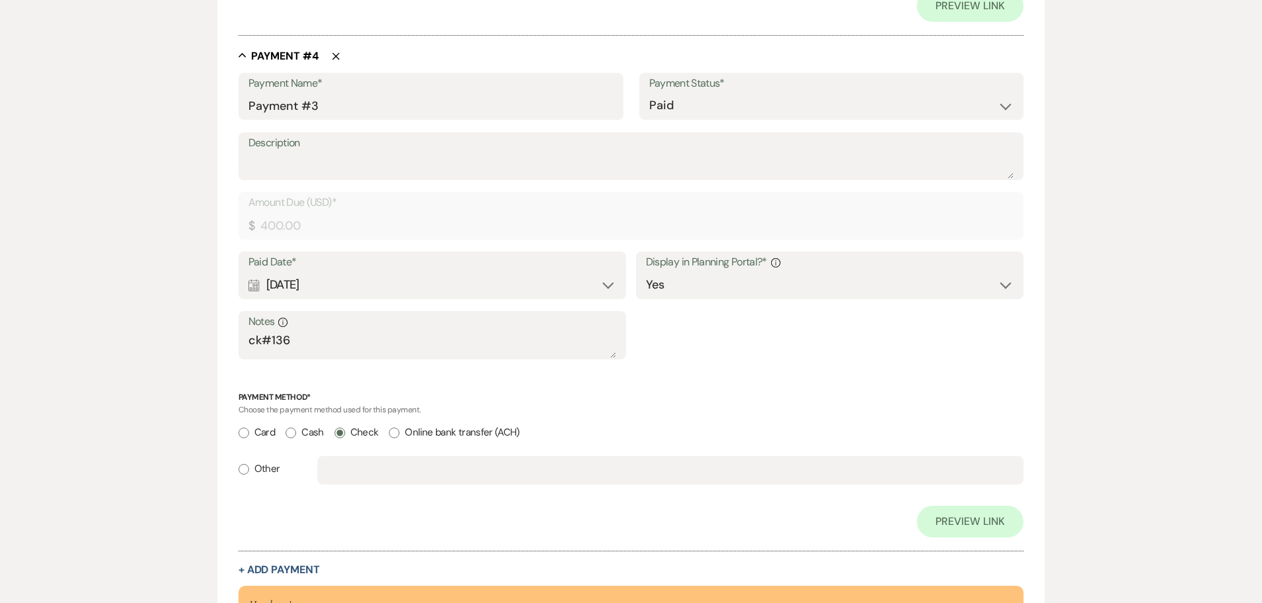
scroll to position [2064, 0]
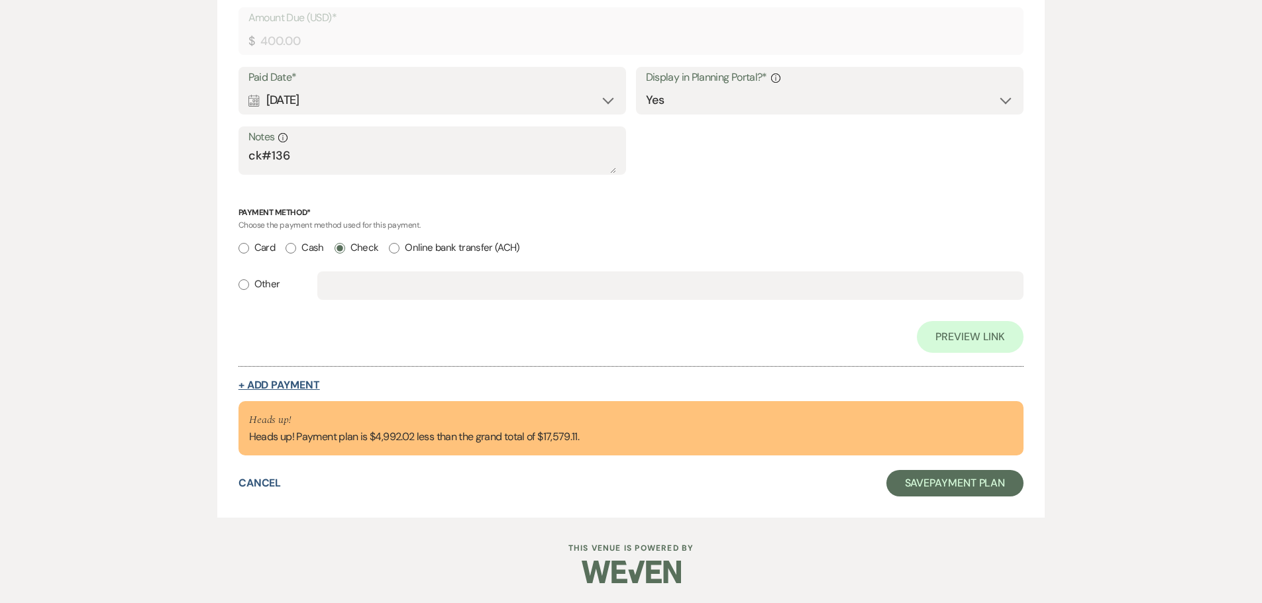
click at [269, 390] on button "+ Add Payment" at bounding box center [278, 385] width 81 height 11
select select "2"
select select "flat"
select select "true"
select select "client"
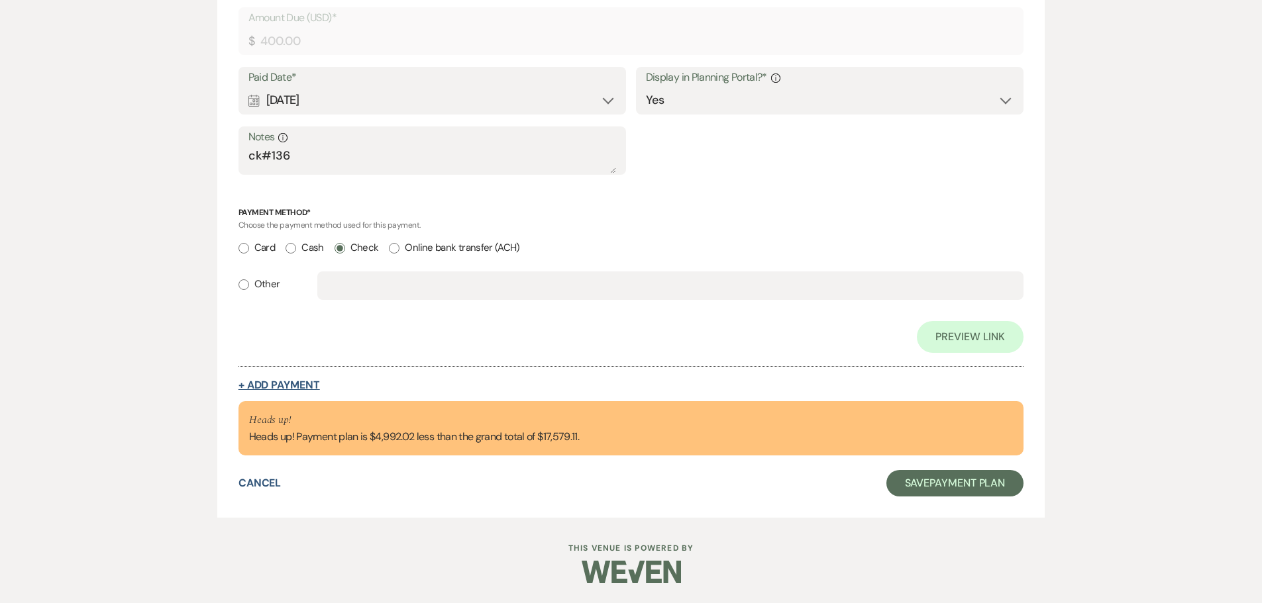
select select "weeks"
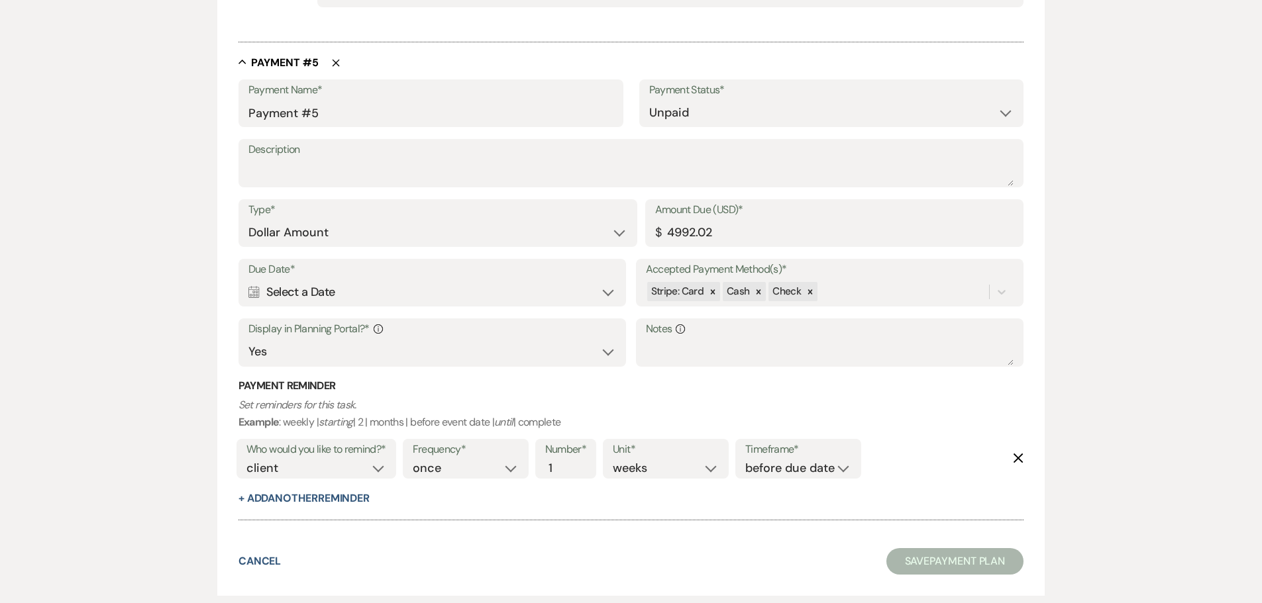
scroll to position [2300, 0]
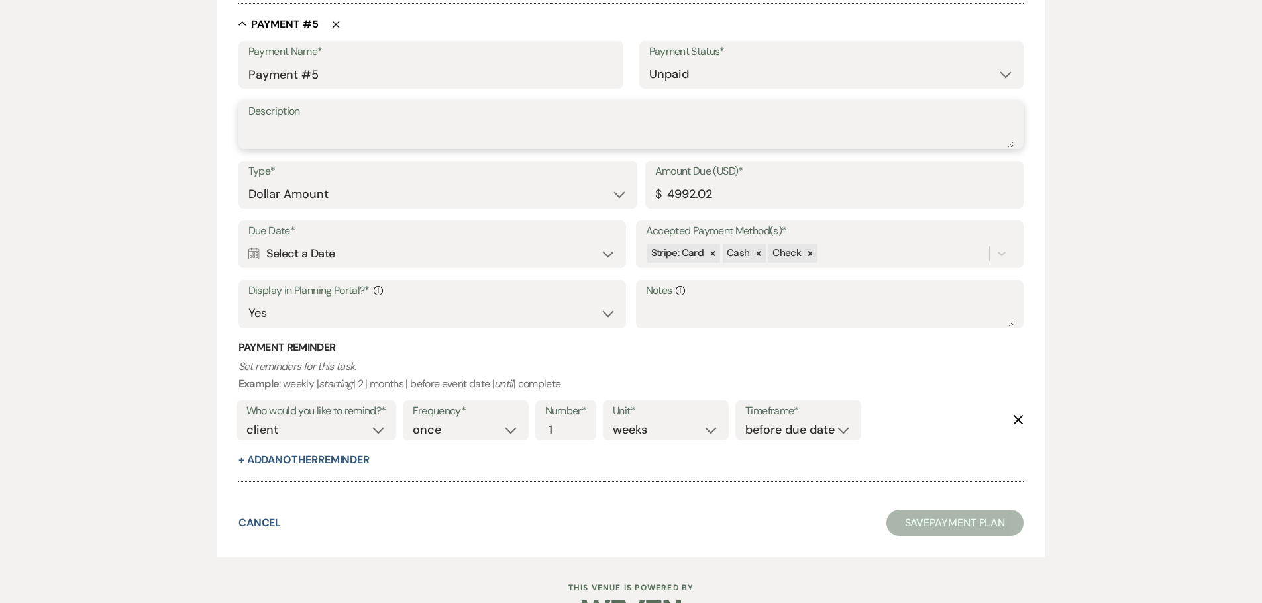
click at [325, 134] on textarea "Description" at bounding box center [631, 134] width 766 height 26
type textarea "Bar Tab"
click at [379, 266] on div "Calendar Select a Date Expand" at bounding box center [432, 254] width 368 height 26
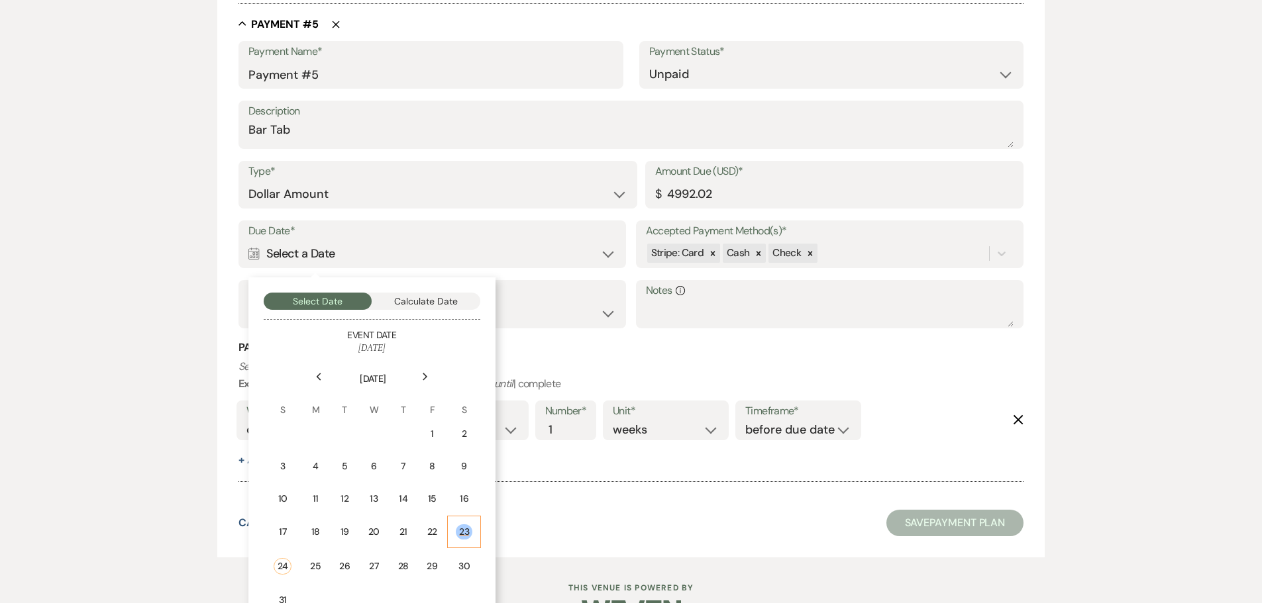
click at [467, 532] on div "23" at bounding box center [464, 532] width 17 height 15
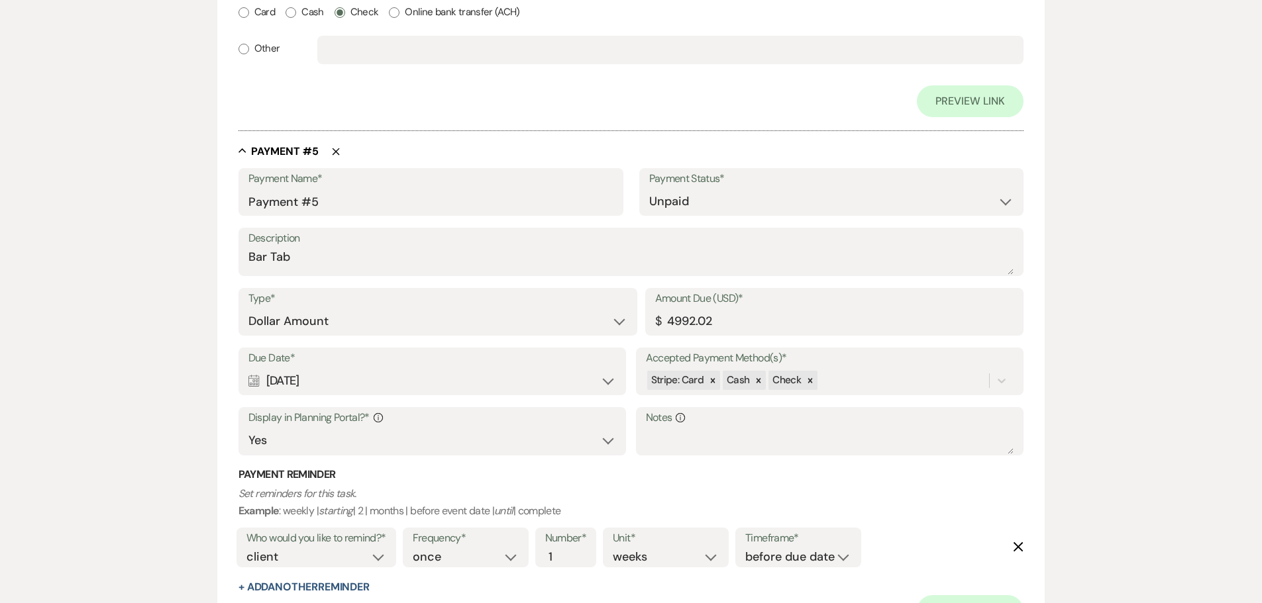
scroll to position [2427, 0]
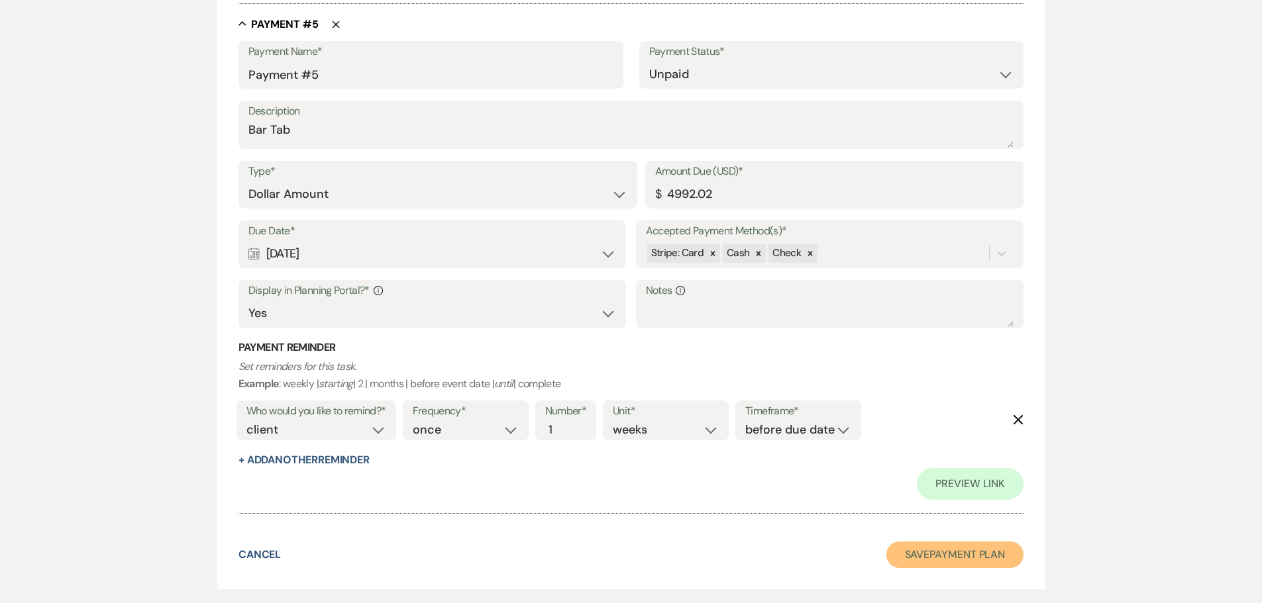
click at [977, 560] on button "Save Payment Plan" at bounding box center [955, 555] width 138 height 26
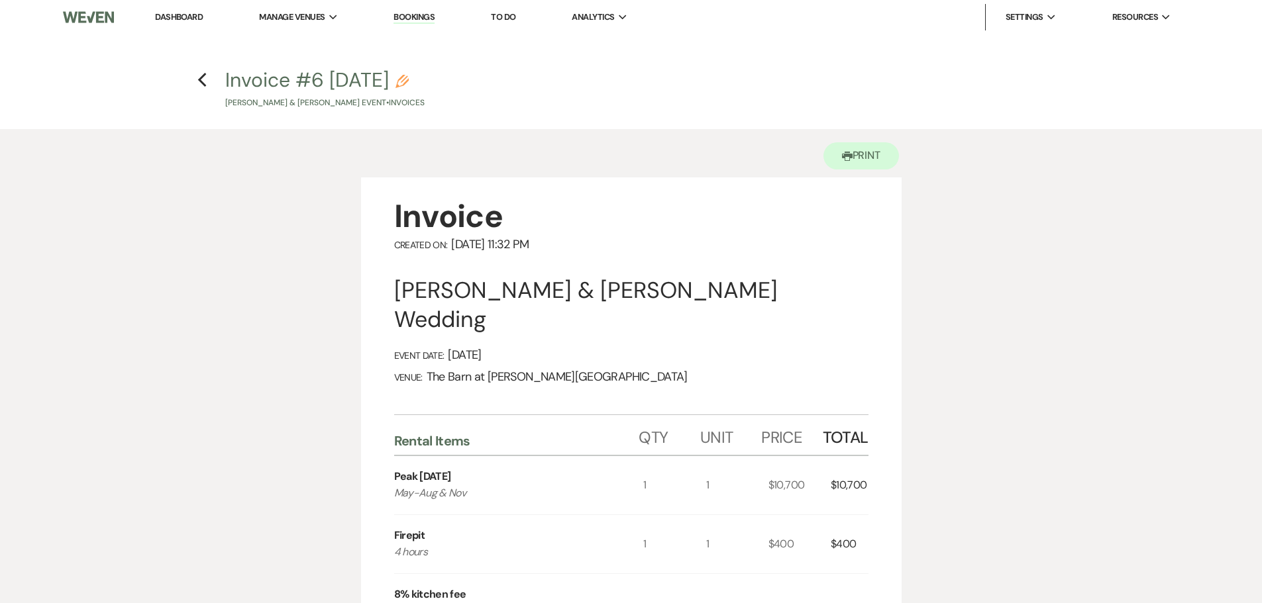
click at [335, 80] on button "Invoice #6 [DATE] Pencil [PERSON_NAME] & [PERSON_NAME] Event • Invoices" at bounding box center [324, 89] width 199 height 39
select select "22"
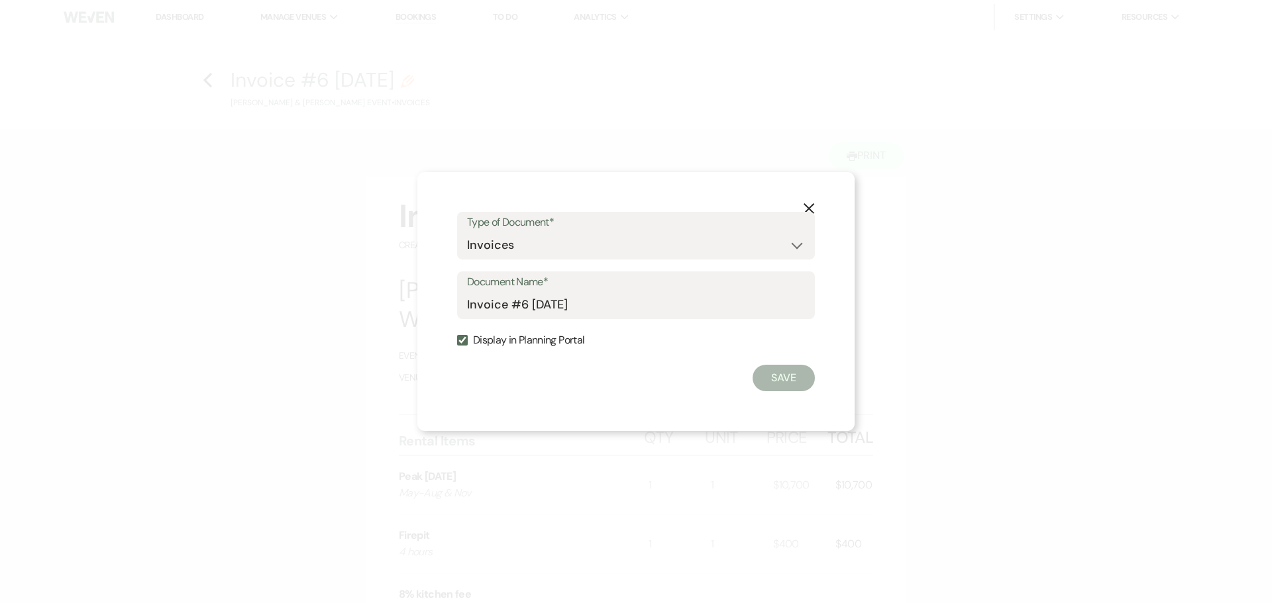
click at [799, 205] on button "X" at bounding box center [809, 207] width 20 height 23
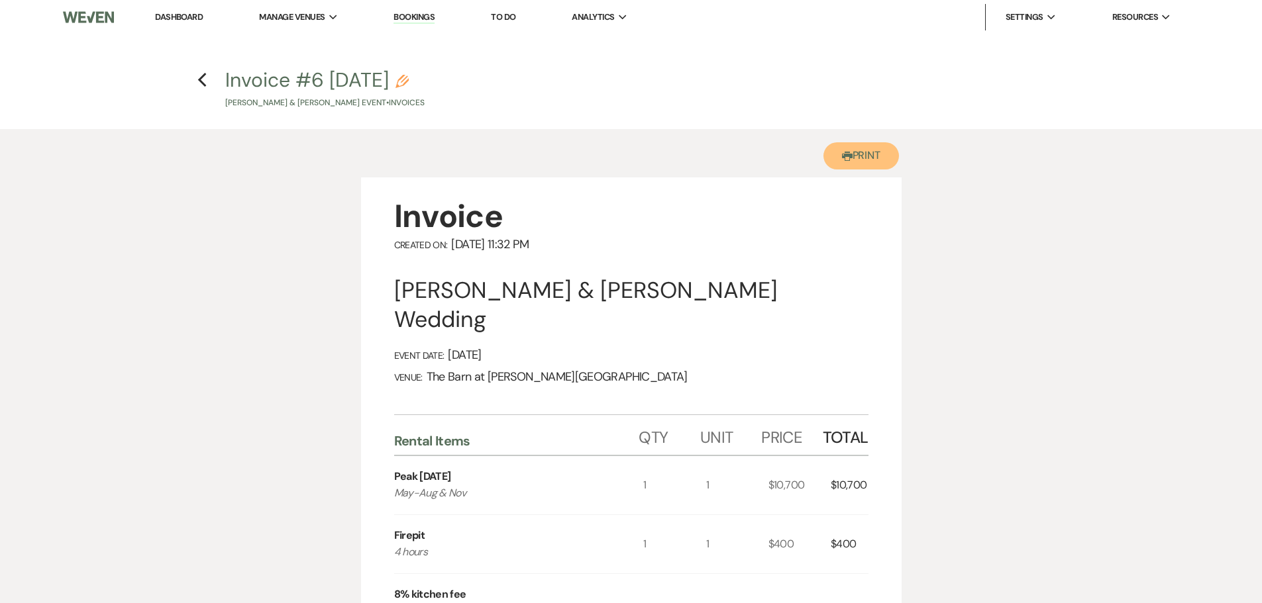
click at [842, 157] on use "button" at bounding box center [847, 156] width 11 height 9
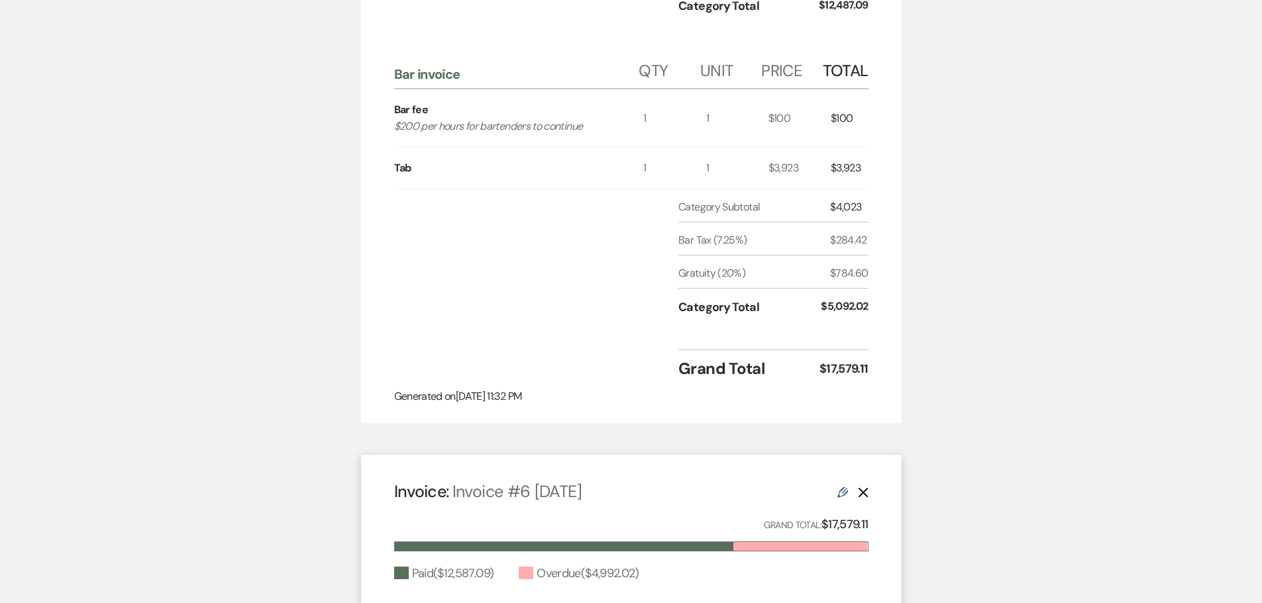
scroll to position [1099, 0]
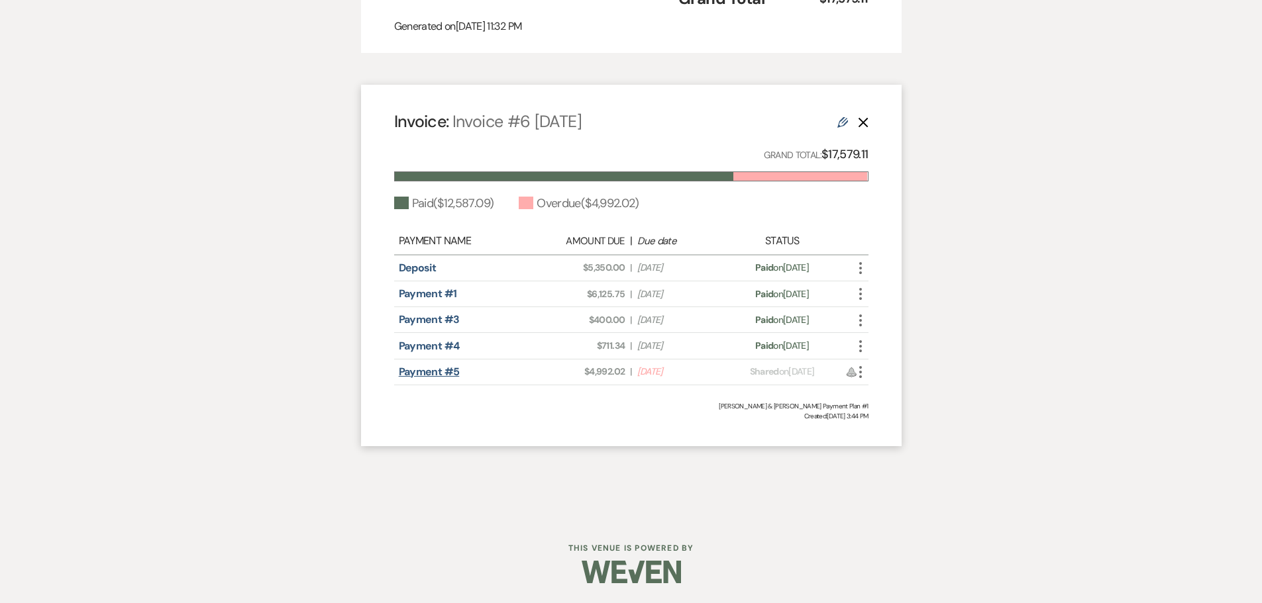
click at [435, 369] on link "Payment #5" at bounding box center [429, 372] width 61 height 14
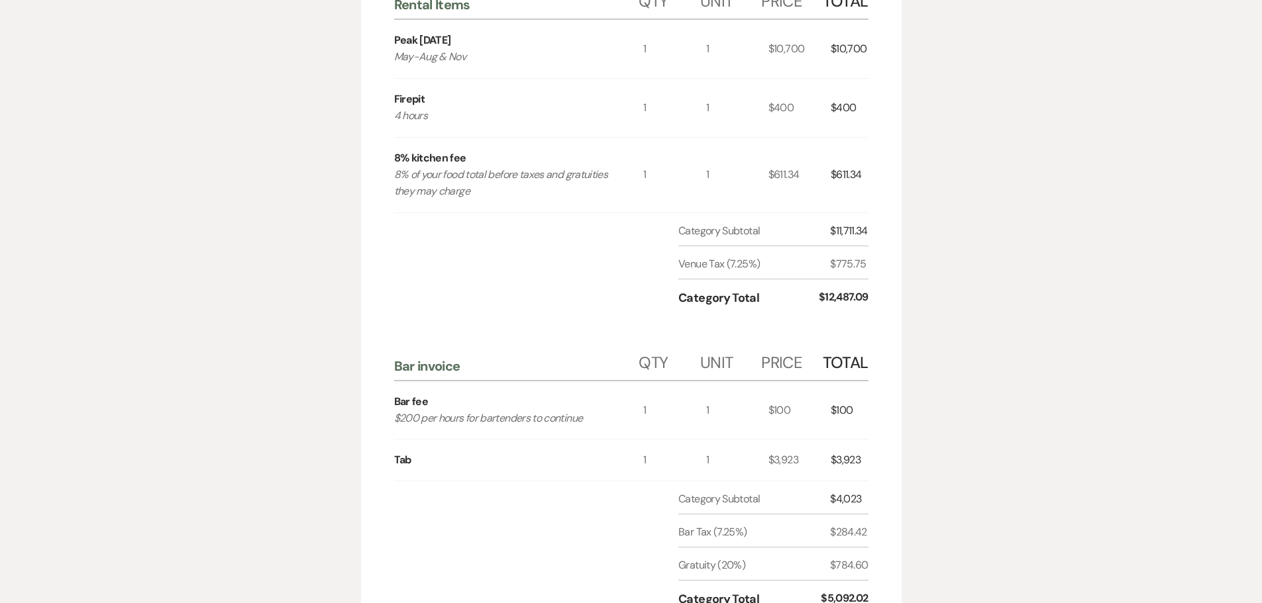
scroll to position [105, 0]
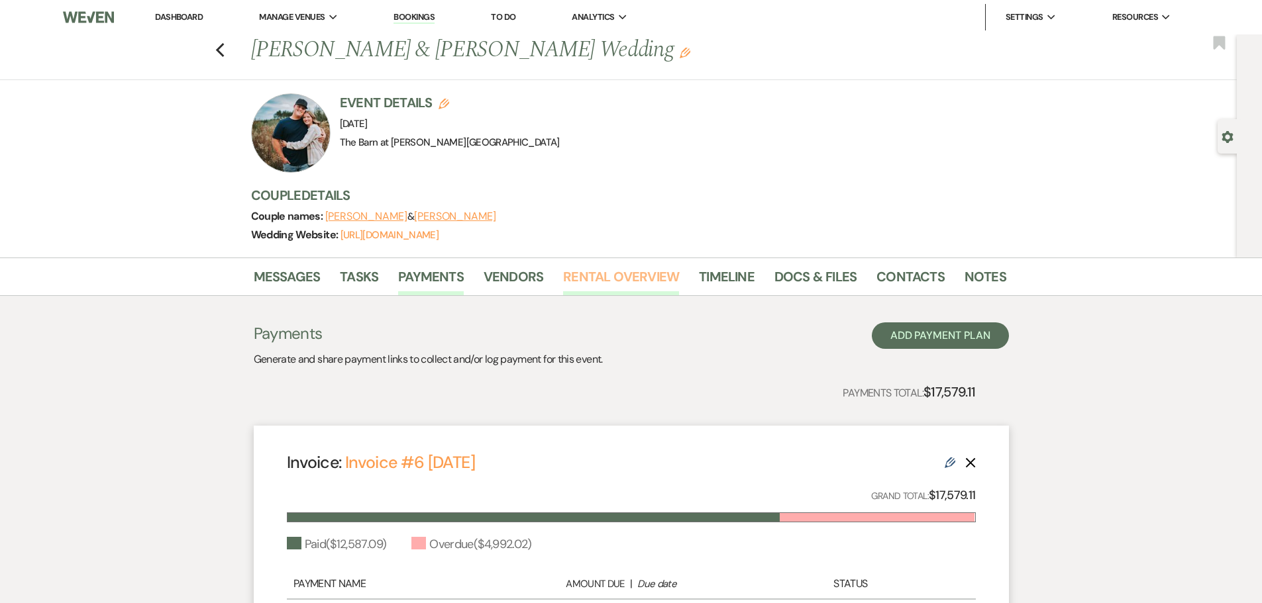
click at [639, 271] on link "Rental Overview" at bounding box center [621, 280] width 116 height 29
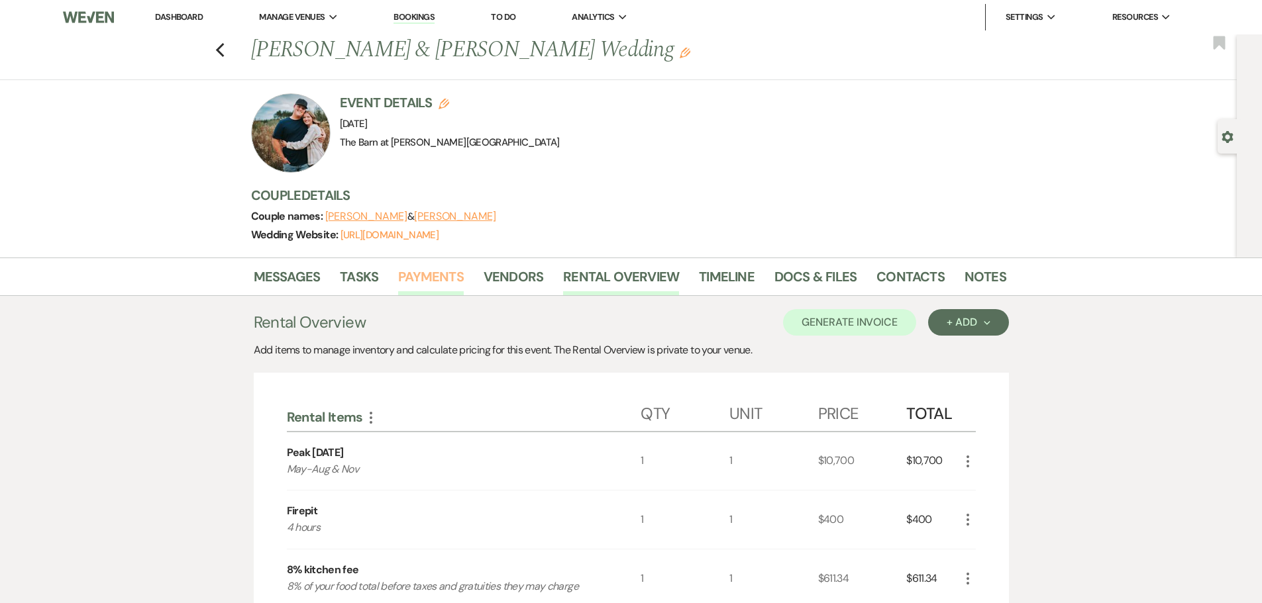
click at [435, 272] on link "Payments" at bounding box center [431, 280] width 66 height 29
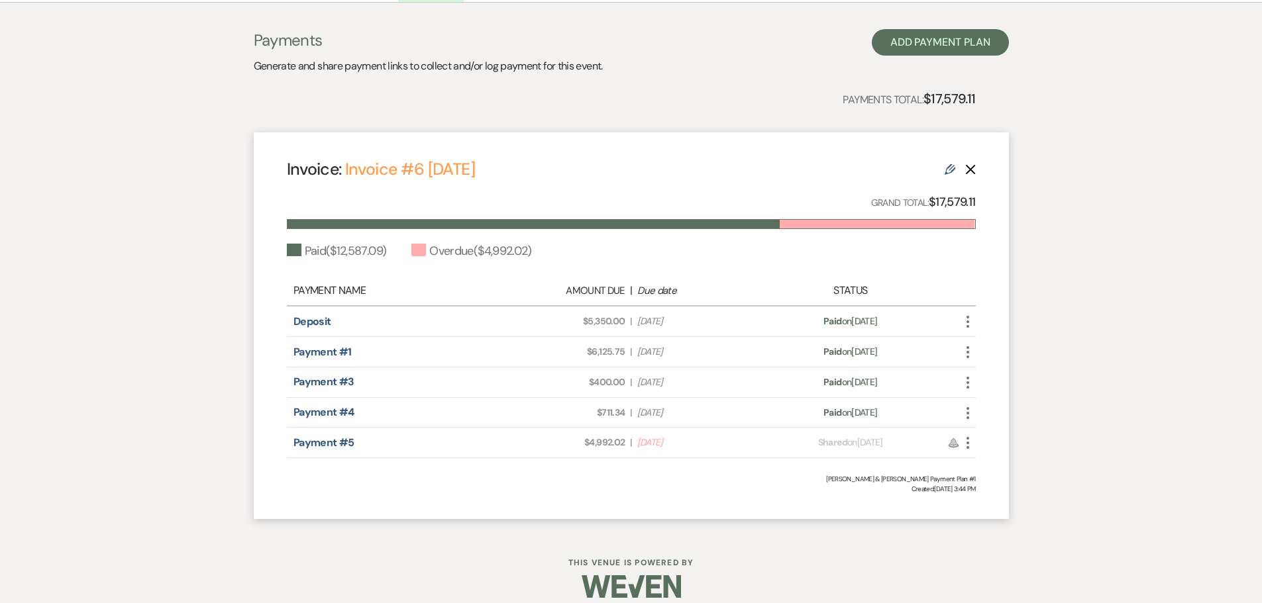
scroll to position [308, 0]
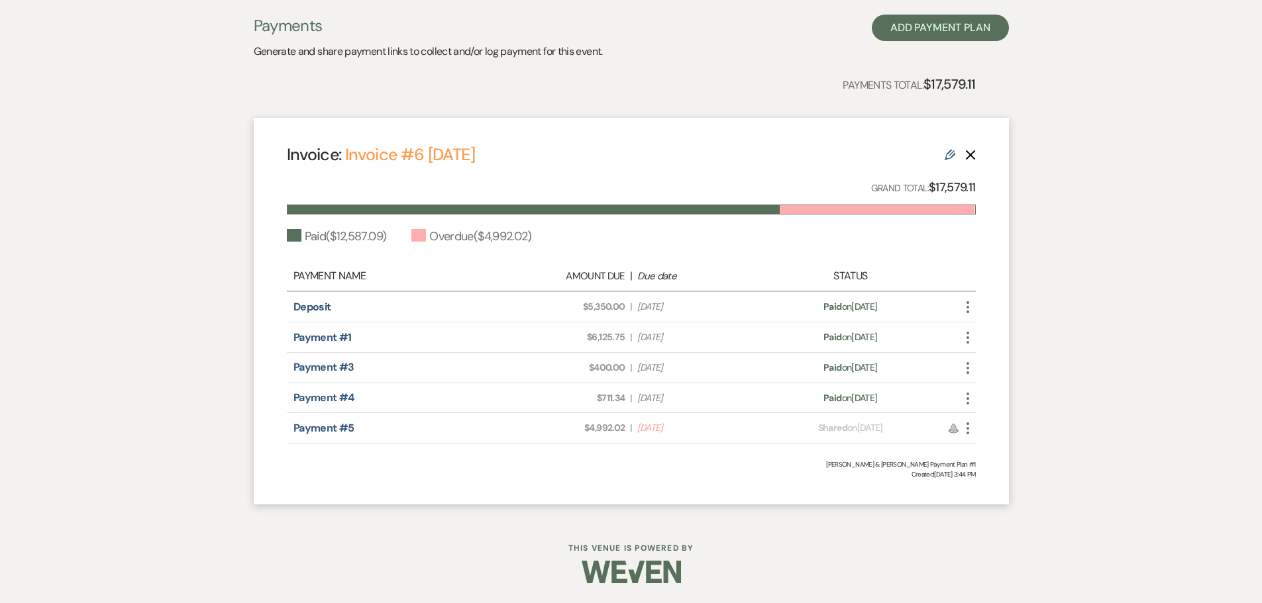
click at [966, 427] on icon "More" at bounding box center [968, 429] width 16 height 16
click at [980, 494] on button "Check Mark Mark as Paid" at bounding box center [1027, 500] width 134 height 23
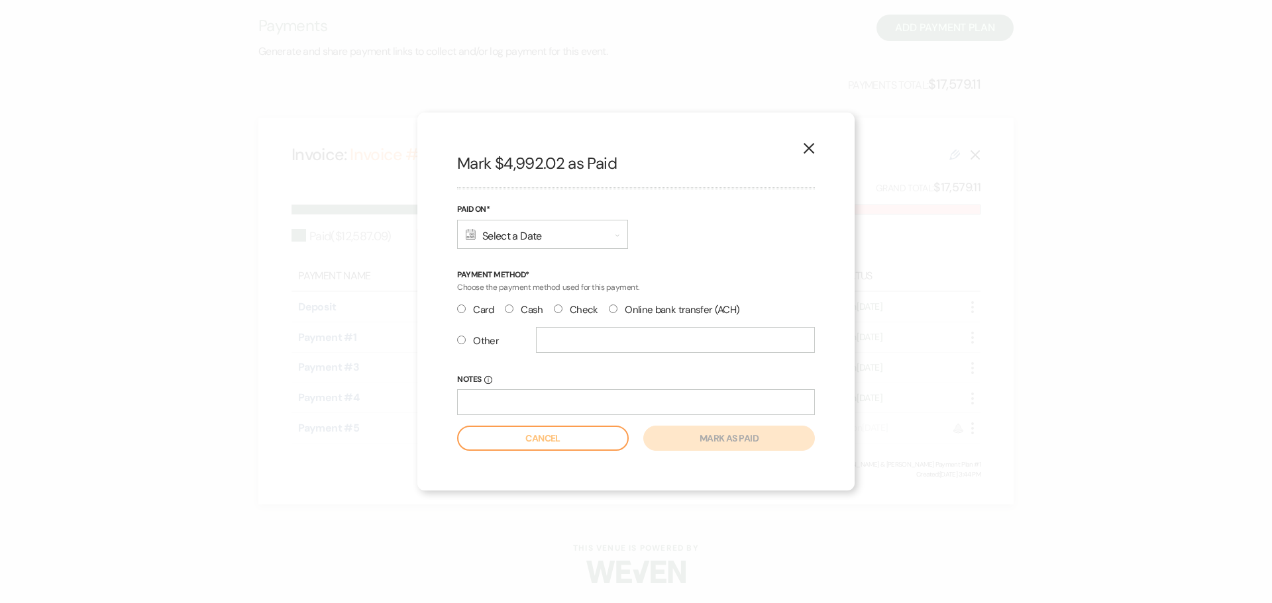
click at [536, 244] on div "Calendar Select a Date Expand" at bounding box center [542, 234] width 171 height 29
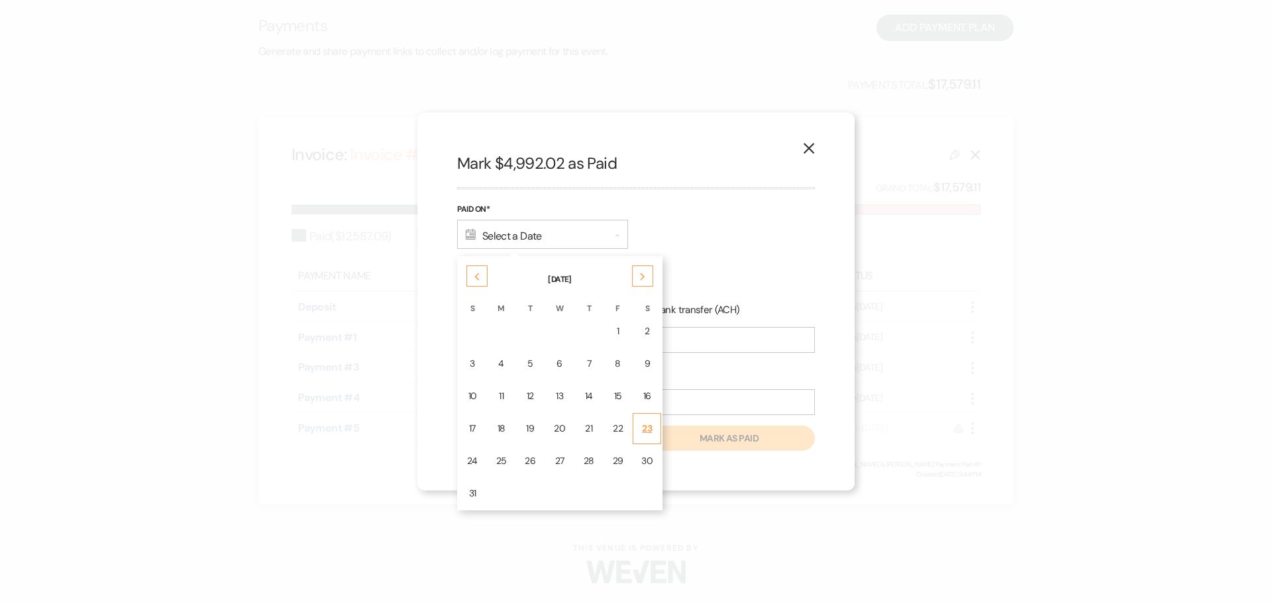
click at [647, 429] on div "23" at bounding box center [646, 429] width 11 height 14
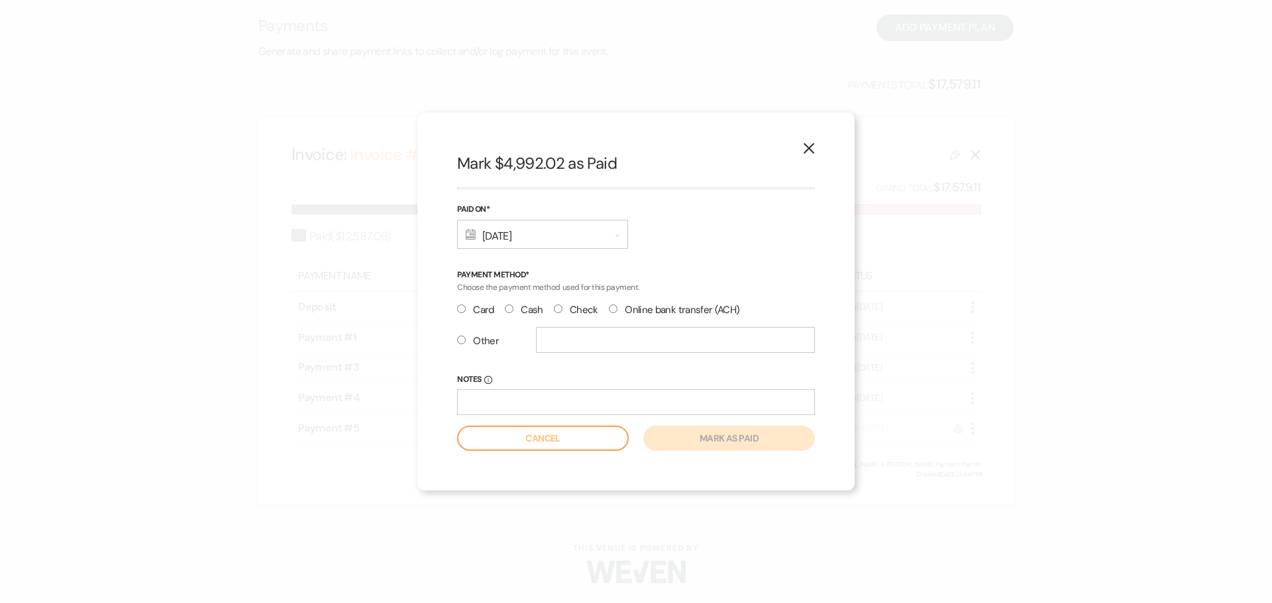
click at [566, 312] on label "Check" at bounding box center [576, 310] width 44 height 18
click at [562, 312] on input "Check" at bounding box center [558, 309] width 9 height 9
radio input "true"
click at [531, 413] on input "Notes Info" at bounding box center [636, 403] width 358 height 26
type input "ck#6061"
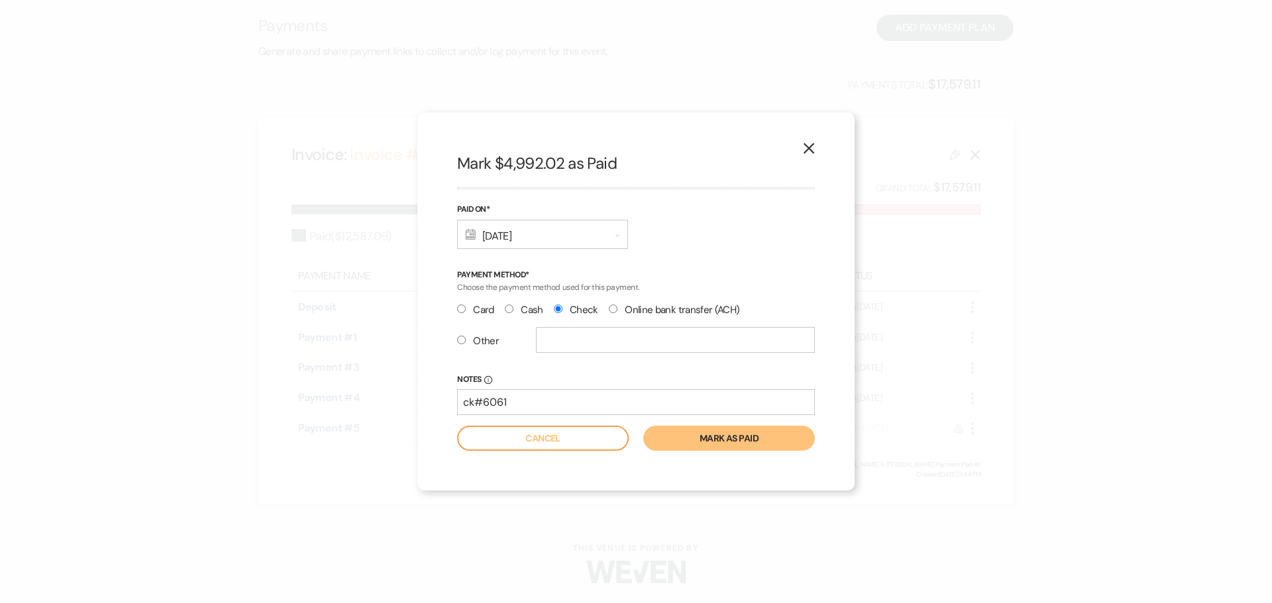
click at [768, 437] on button "Mark as paid" at bounding box center [729, 438] width 172 height 25
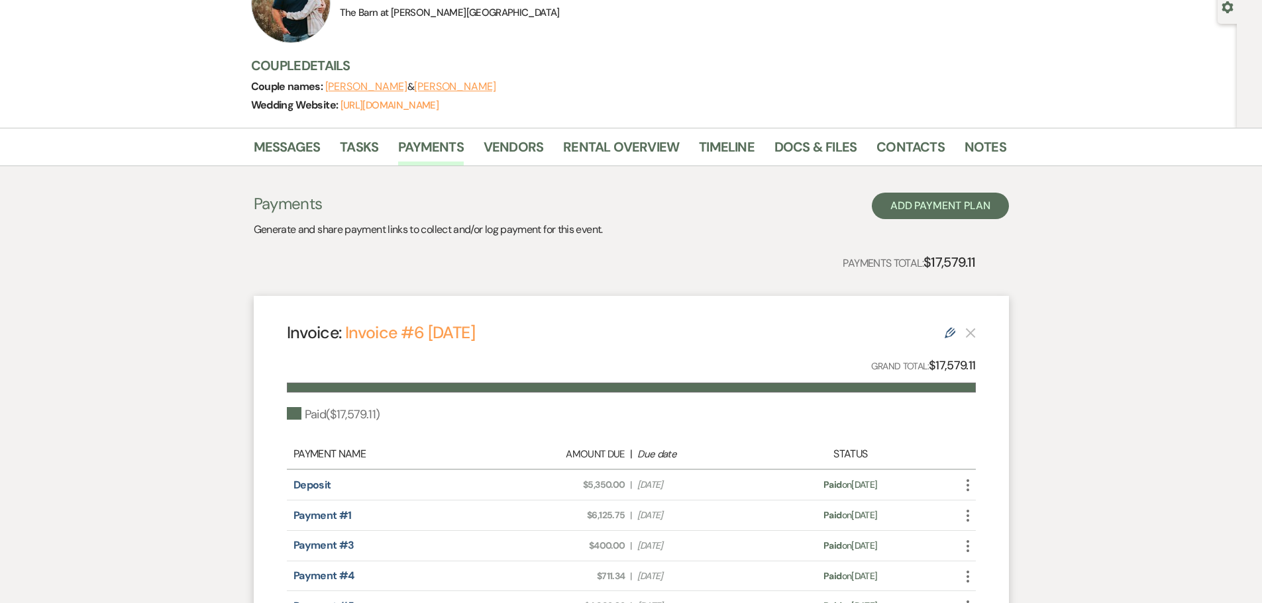
scroll to position [0, 0]
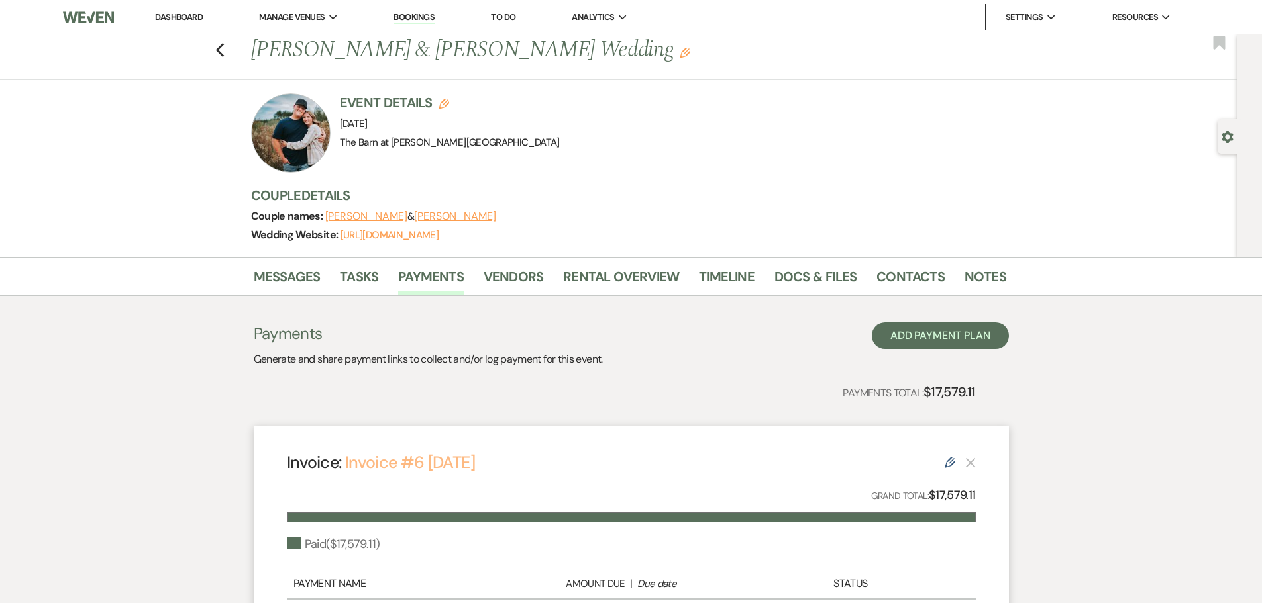
click at [443, 455] on link "Invoice #6 [DATE]" at bounding box center [410, 463] width 130 height 22
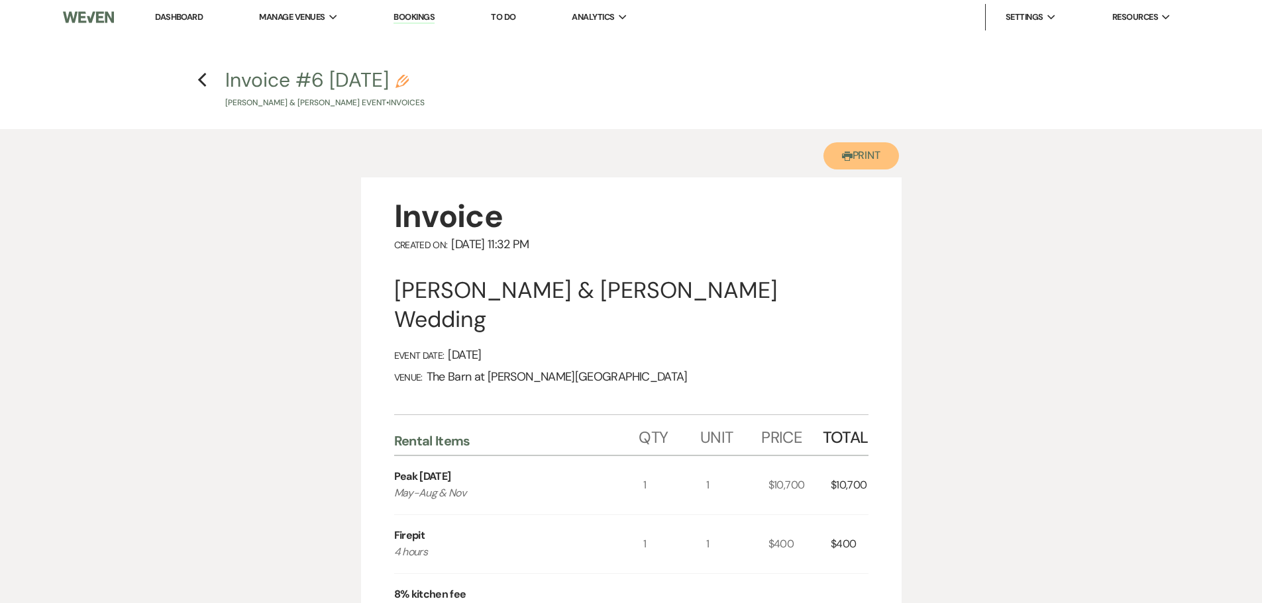
click at [868, 159] on button "Printer Print" at bounding box center [861, 155] width 76 height 27
